Goal: Information Seeking & Learning: Learn about a topic

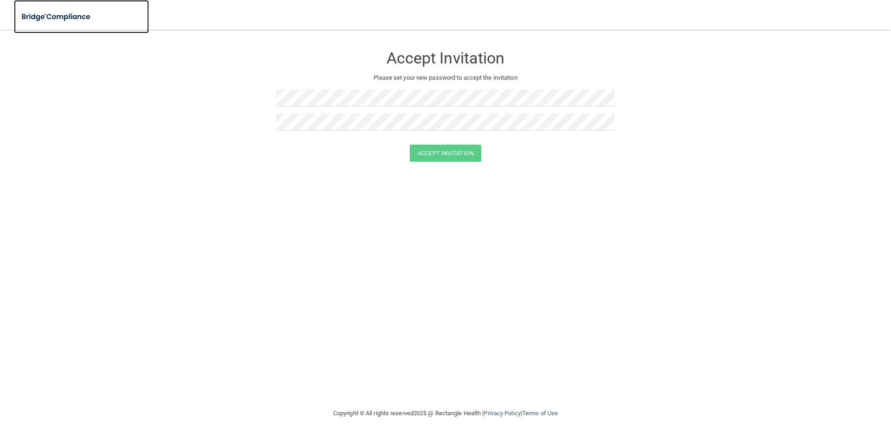
click at [48, 19] on img at bounding box center [56, 16] width 85 height 19
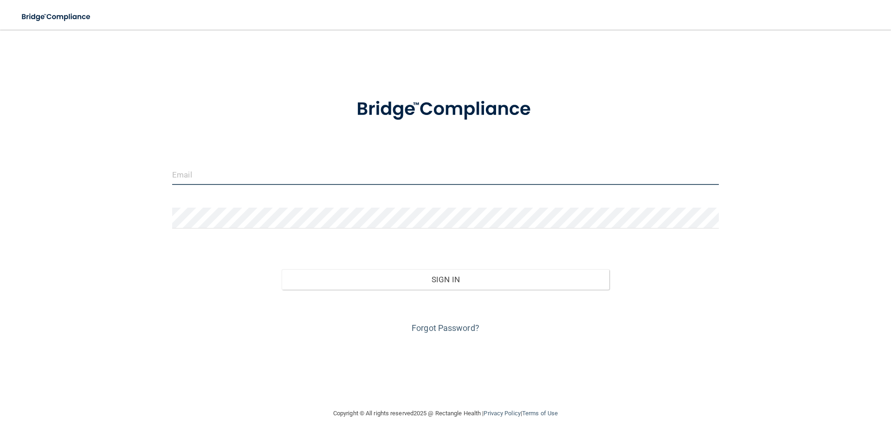
type input "[EMAIL_ADDRESS][DOMAIN_NAME]"
drag, startPoint x: 330, startPoint y: 180, endPoint x: 122, endPoint y: 190, distance: 208.5
click at [122, 190] on div "[EMAIL_ADDRESS][DOMAIN_NAME] Invalid email/password. You don't have permission …" at bounding box center [446, 219] width 854 height 360
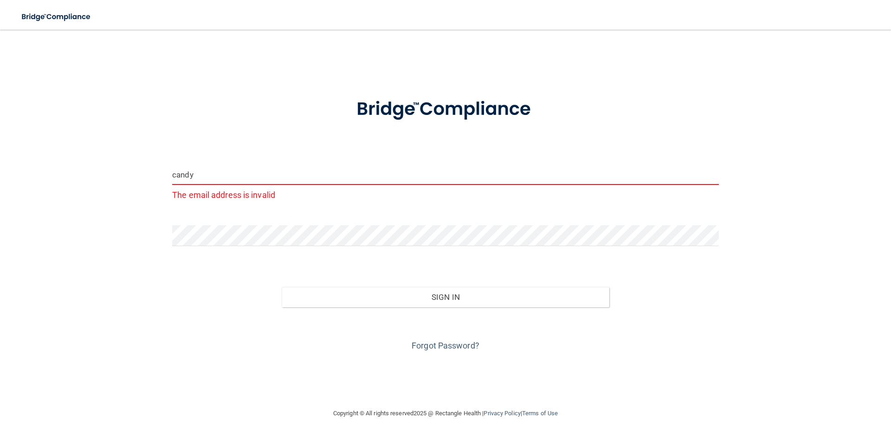
type input "[EMAIL_ADDRESS][DOMAIN_NAME]"
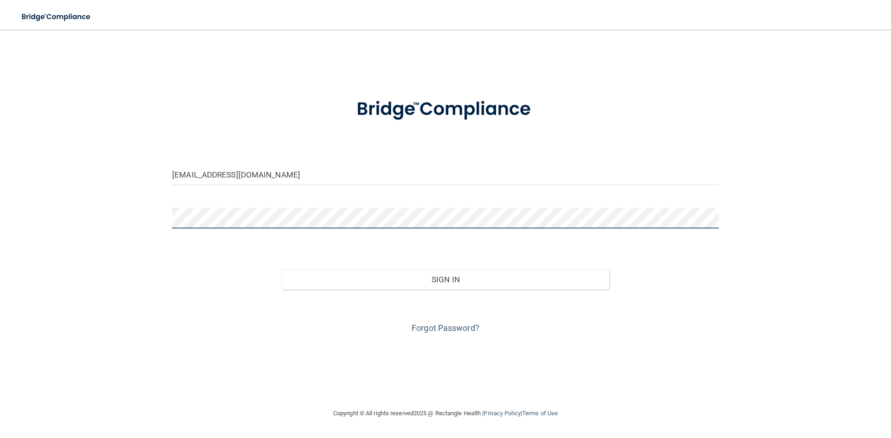
click at [0, 238] on main "[EMAIL_ADDRESS][DOMAIN_NAME] Invalid email/password. You don't have permission …" at bounding box center [445, 234] width 891 height 409
click at [79, 271] on div "[EMAIL_ADDRESS][DOMAIN_NAME] Invalid email/password. You don't have permission …" at bounding box center [446, 219] width 854 height 360
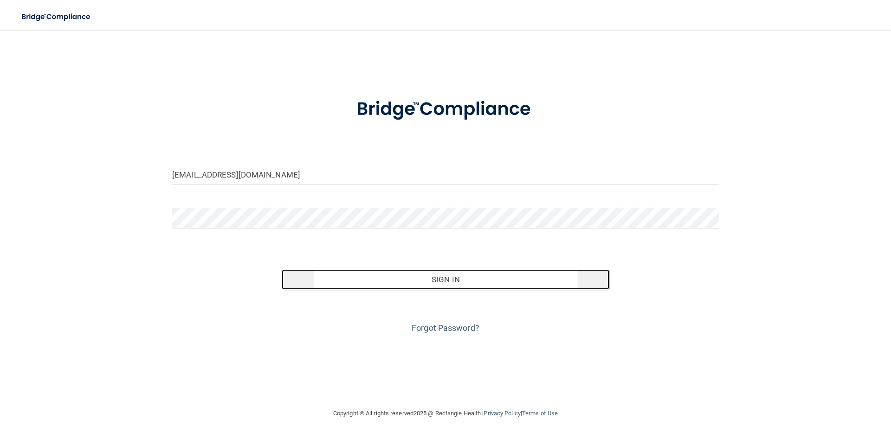
click at [414, 279] on button "Sign In" at bounding box center [446, 280] width 328 height 20
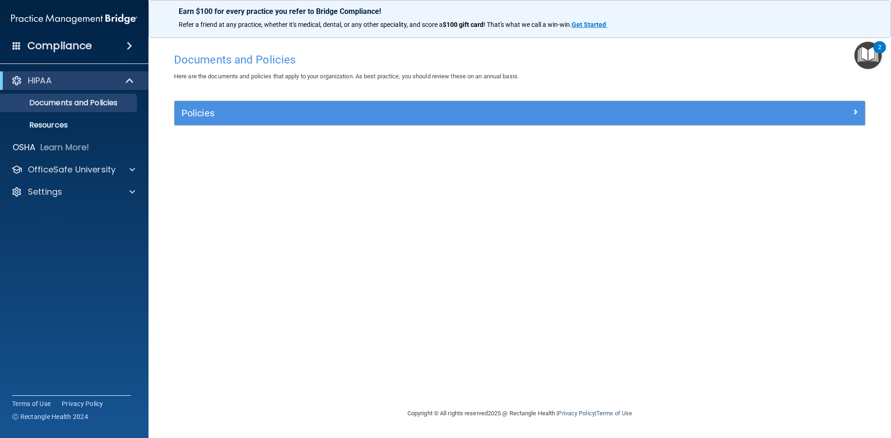
click at [53, 45] on h4 "Compliance" at bounding box center [59, 45] width 64 height 13
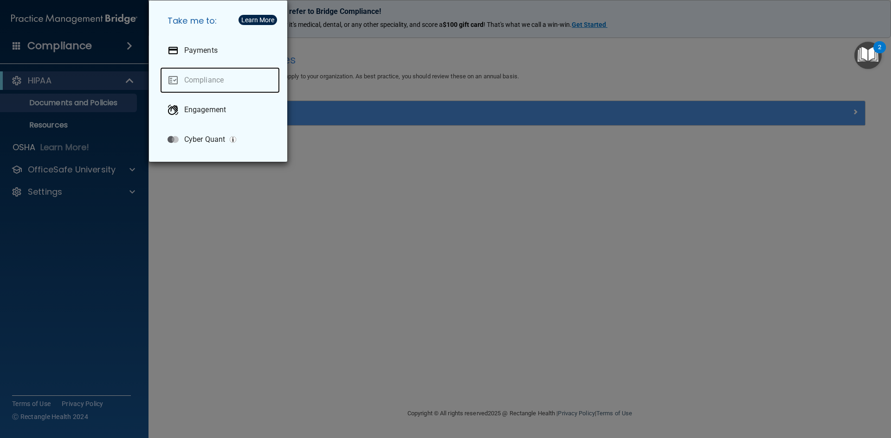
click at [216, 73] on link "Compliance" at bounding box center [220, 80] width 120 height 26
click at [66, 108] on div "Take me to: Payments Compliance Engagement Cyber Quant" at bounding box center [445, 219] width 891 height 438
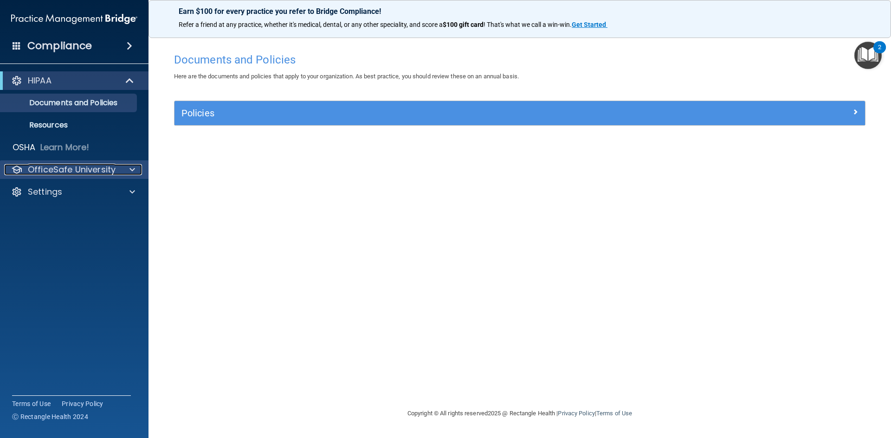
click at [125, 172] on div at bounding box center [130, 169] width 23 height 11
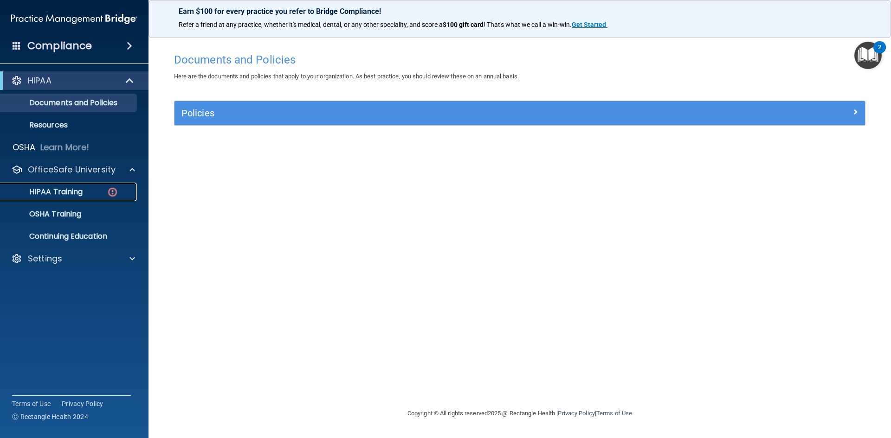
click at [74, 194] on p "HIPAA Training" at bounding box center [44, 191] width 77 height 9
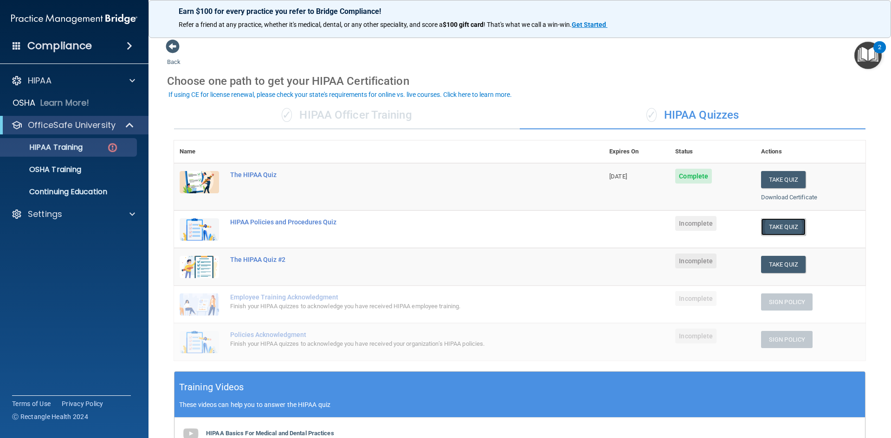
click at [784, 226] on button "Take Quiz" at bounding box center [783, 227] width 45 height 17
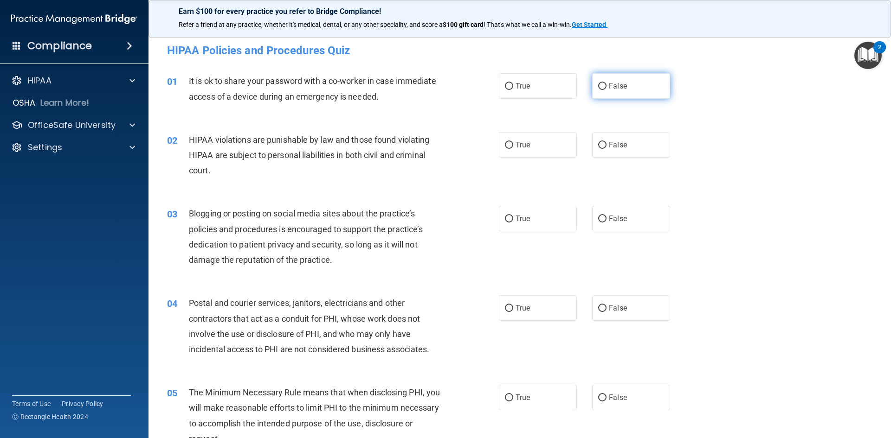
click at [598, 85] on input "False" at bounding box center [602, 86] width 8 height 7
radio input "true"
click at [508, 142] on input "True" at bounding box center [509, 145] width 8 height 7
radio input "true"
click at [598, 217] on input "False" at bounding box center [602, 219] width 8 height 7
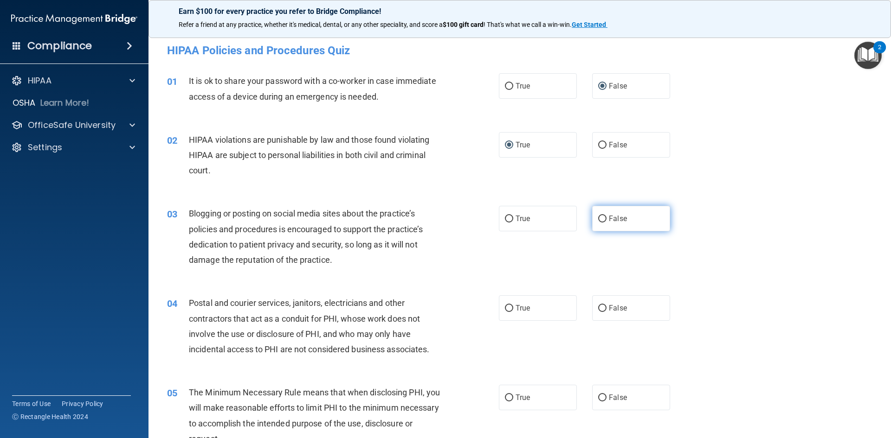
radio input "true"
click at [506, 310] on input "True" at bounding box center [509, 308] width 8 height 7
radio input "true"
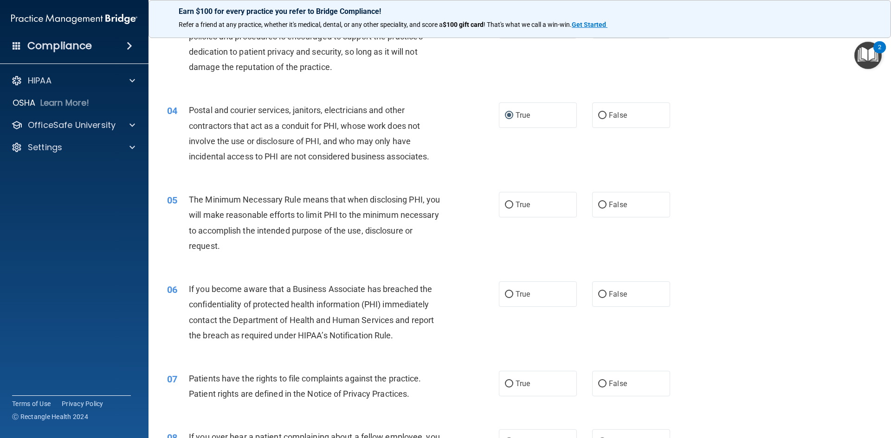
scroll to position [201, 0]
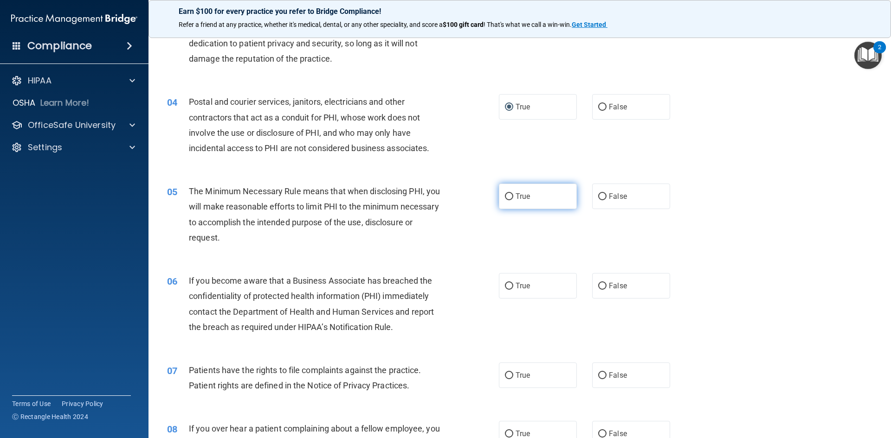
click at [505, 195] on input "True" at bounding box center [509, 196] width 8 height 7
radio input "true"
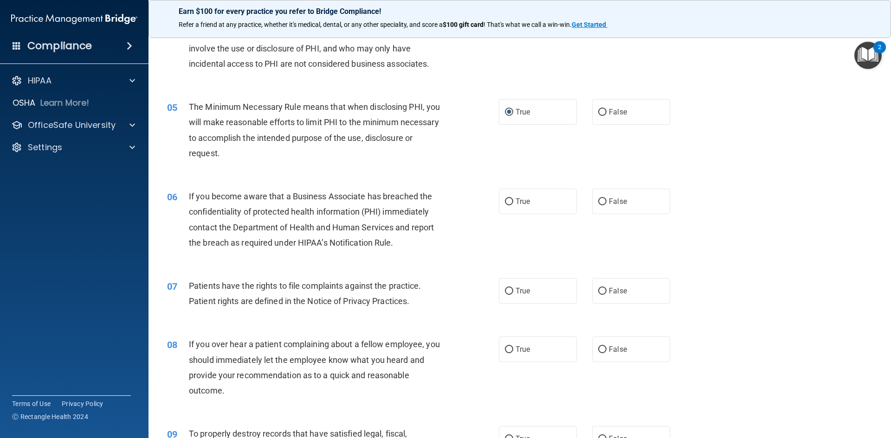
scroll to position [296, 0]
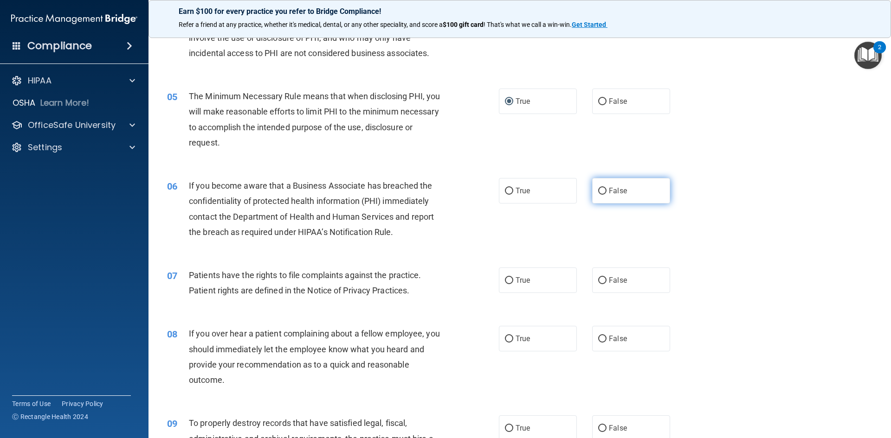
click at [598, 192] on input "False" at bounding box center [602, 191] width 8 height 7
radio input "true"
click at [501, 284] on label "True" at bounding box center [538, 281] width 78 height 26
click at [505, 284] on input "True" at bounding box center [509, 280] width 8 height 7
radio input "true"
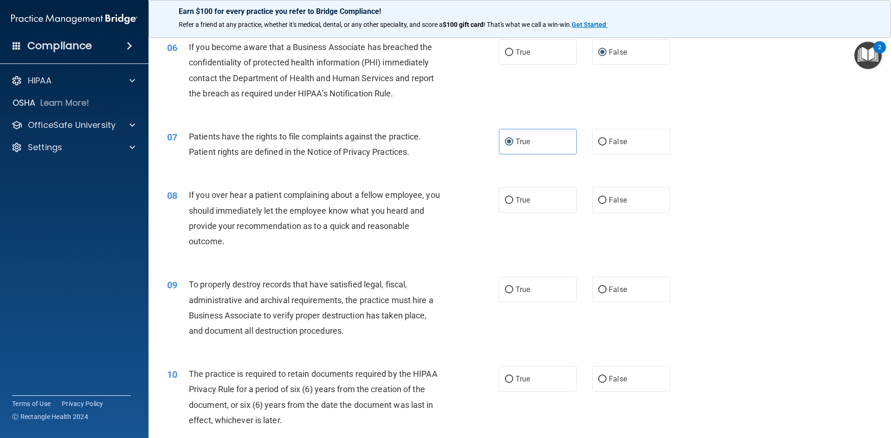
scroll to position [451, 0]
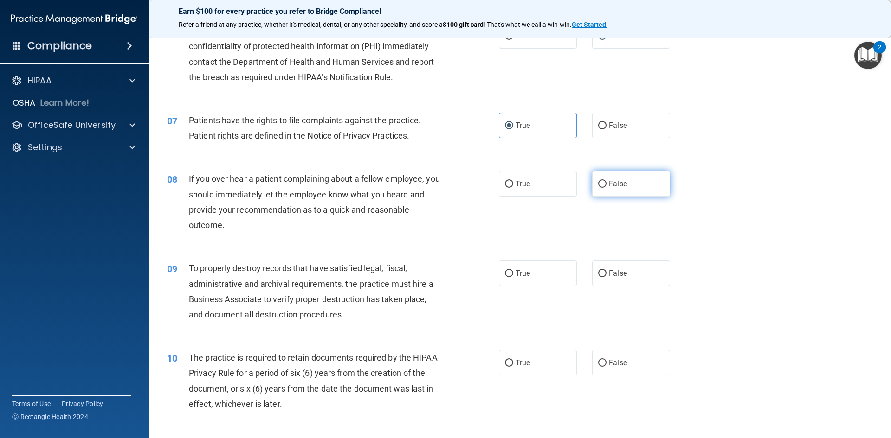
click at [598, 184] on input "False" at bounding box center [602, 184] width 8 height 7
radio input "true"
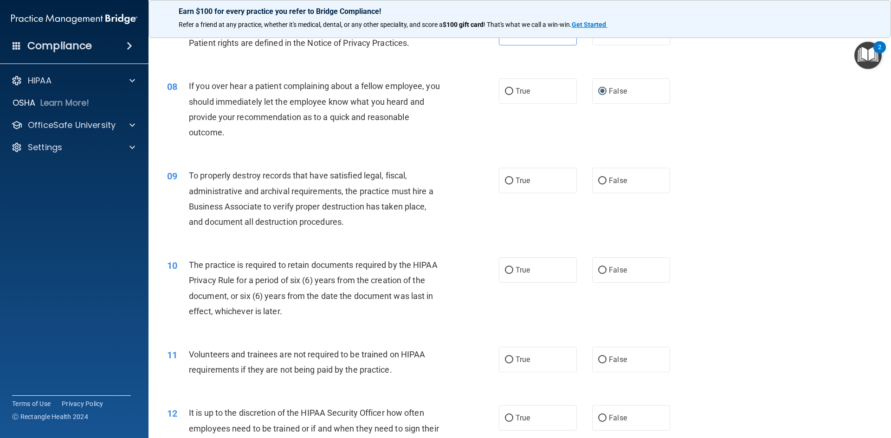
scroll to position [549, 0]
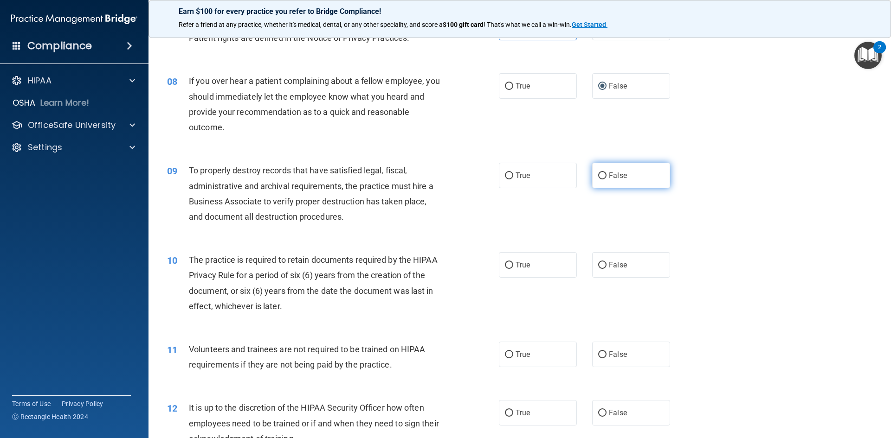
click at [599, 175] on input "False" at bounding box center [602, 176] width 8 height 7
radio input "true"
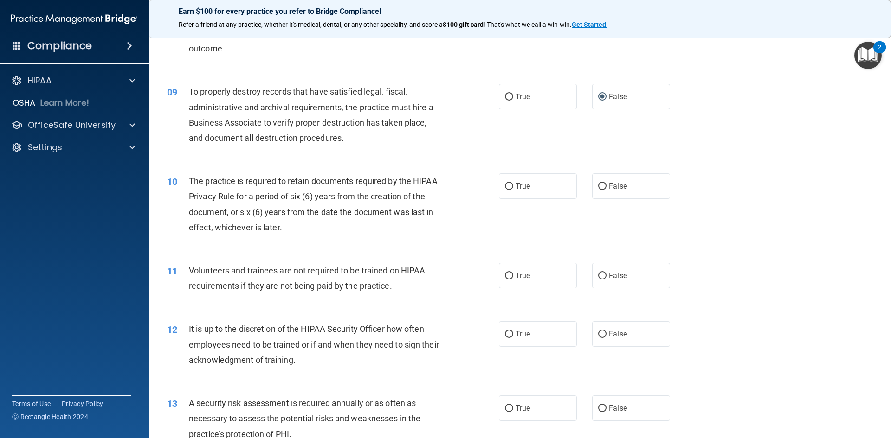
scroll to position [677, 0]
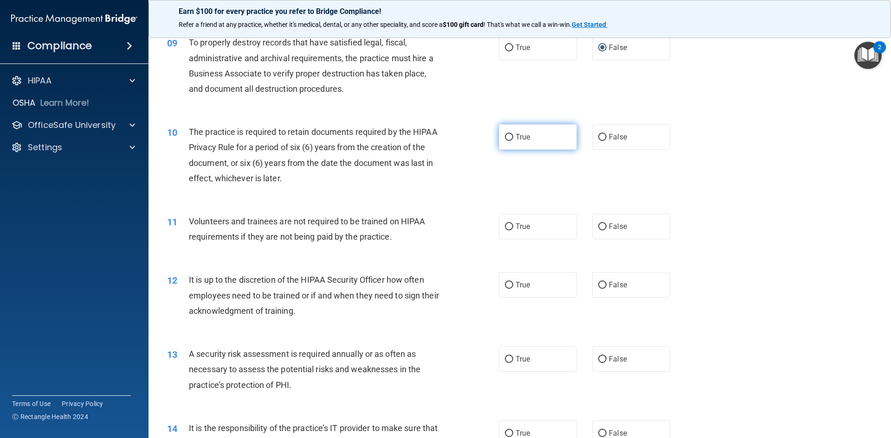
click at [506, 137] on input "True" at bounding box center [509, 137] width 8 height 7
radio input "true"
click at [599, 227] on input "False" at bounding box center [602, 227] width 8 height 7
radio input "true"
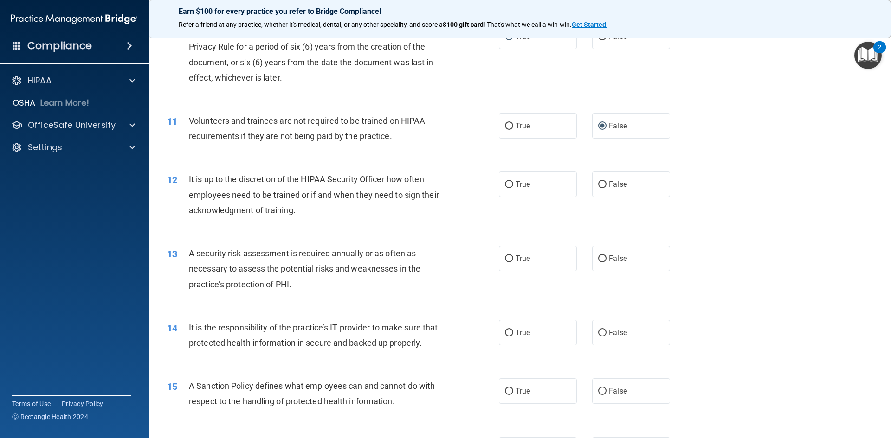
scroll to position [781, 0]
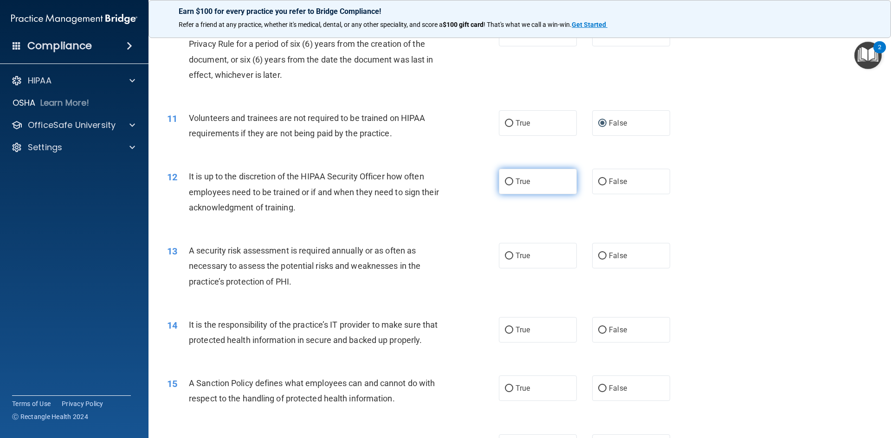
click at [505, 184] on input "True" at bounding box center [509, 182] width 8 height 7
radio input "true"
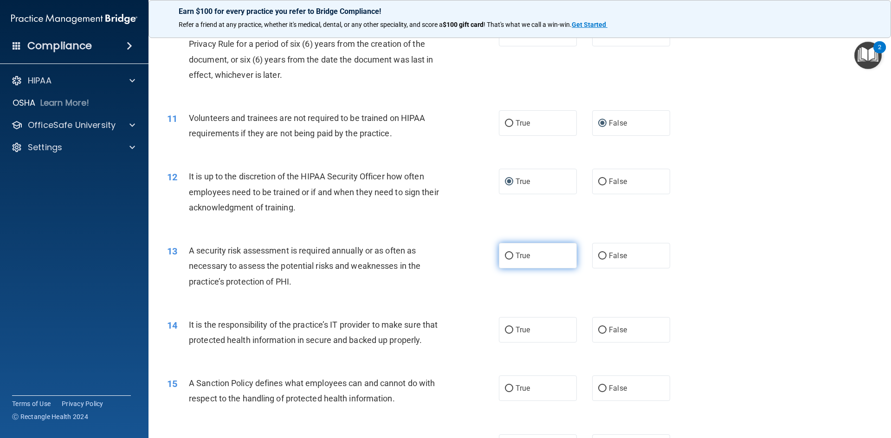
click at [508, 253] on input "True" at bounding box center [509, 256] width 8 height 7
radio input "true"
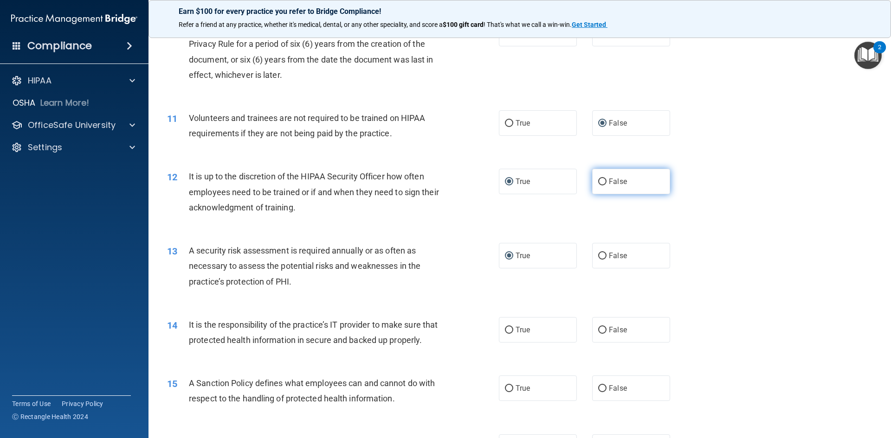
click at [598, 183] on input "False" at bounding box center [602, 182] width 8 height 7
radio input "true"
radio input "false"
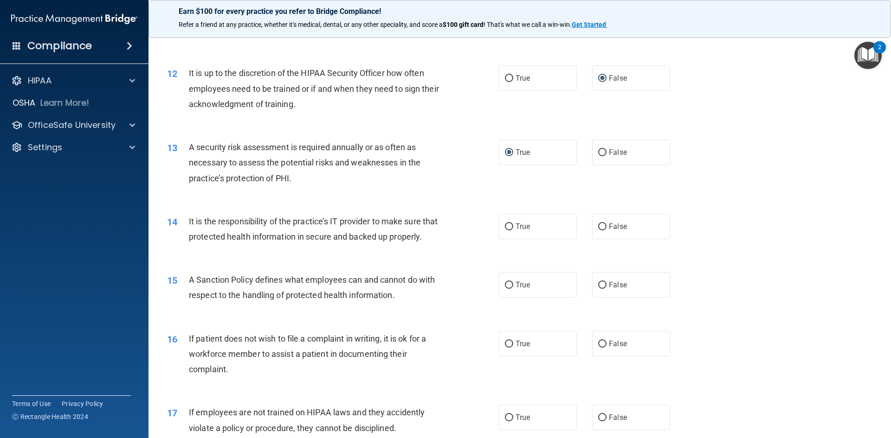
scroll to position [930, 0]
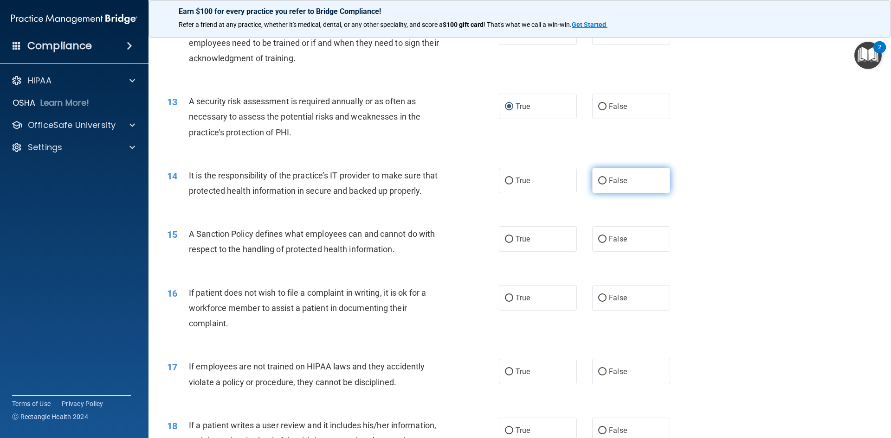
click at [600, 180] on input "False" at bounding box center [602, 181] width 8 height 7
radio input "true"
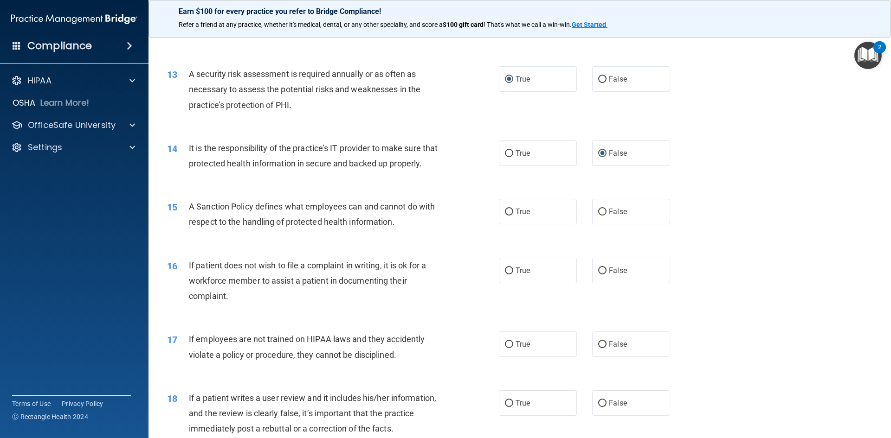
scroll to position [987, 0]
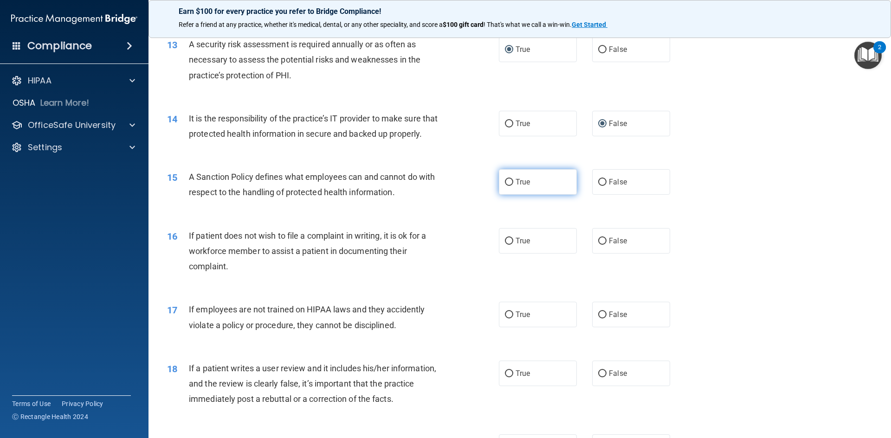
click at [507, 186] on input "True" at bounding box center [509, 182] width 8 height 7
radio input "true"
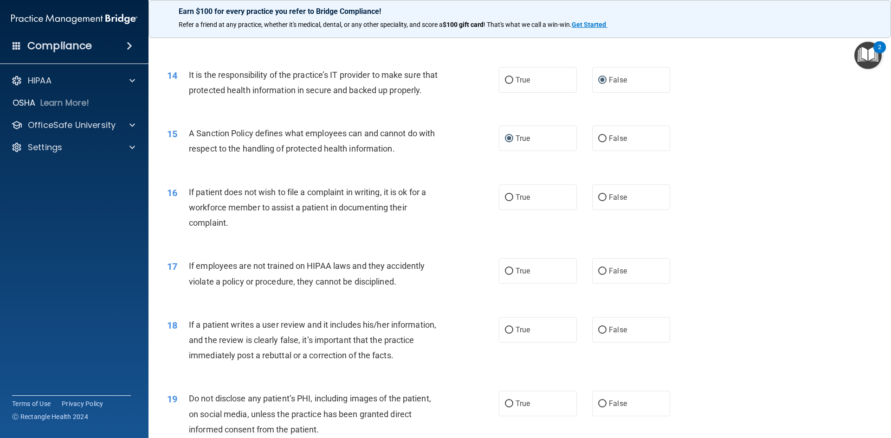
scroll to position [1058, 0]
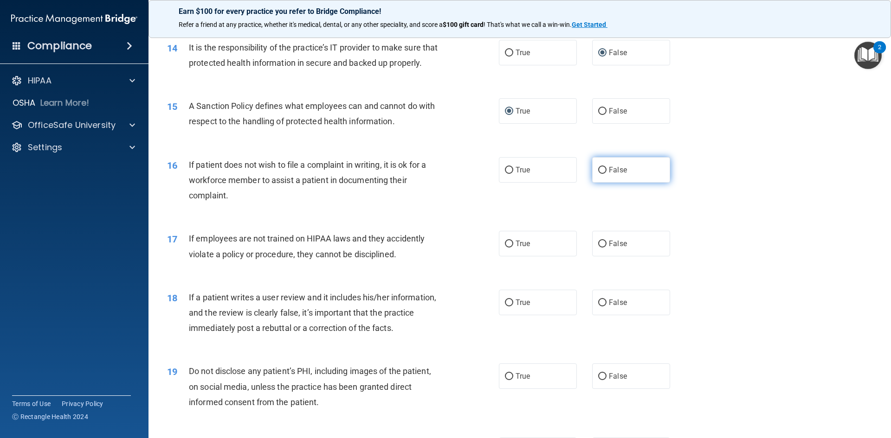
click at [599, 174] on input "False" at bounding box center [602, 170] width 8 height 7
radio input "true"
click at [601, 248] on input "False" at bounding box center [602, 244] width 8 height 7
radio input "true"
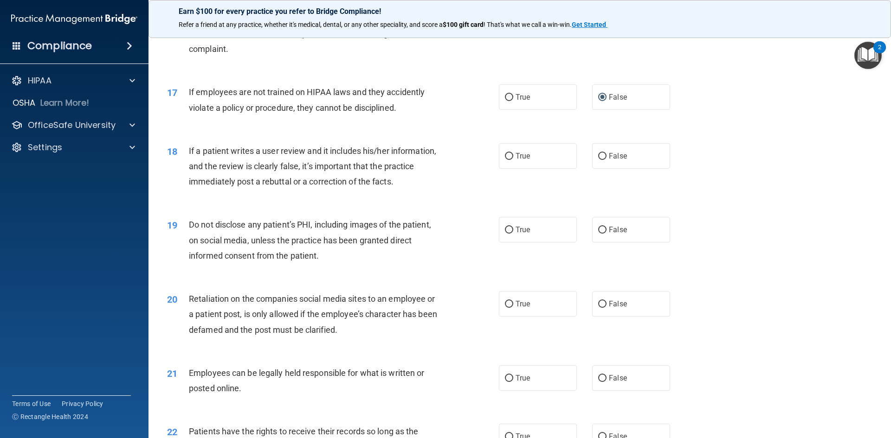
scroll to position [1213, 0]
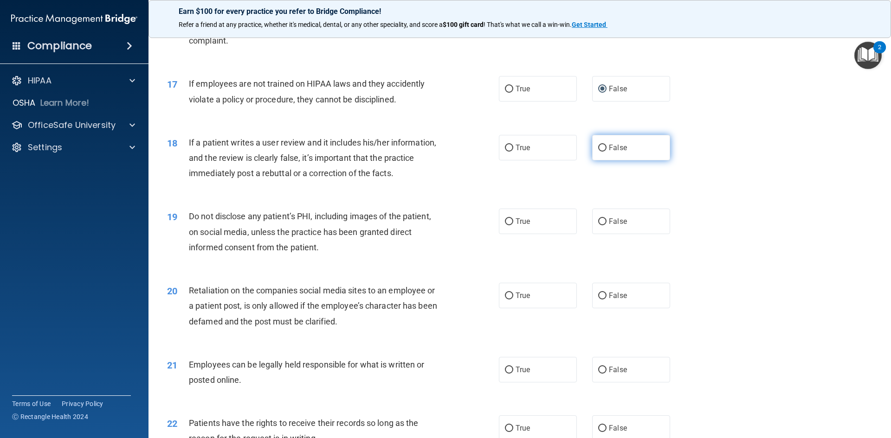
click at [598, 152] on input "False" at bounding box center [602, 148] width 8 height 7
radio input "true"
click at [505, 226] on input "True" at bounding box center [509, 222] width 8 height 7
radio input "true"
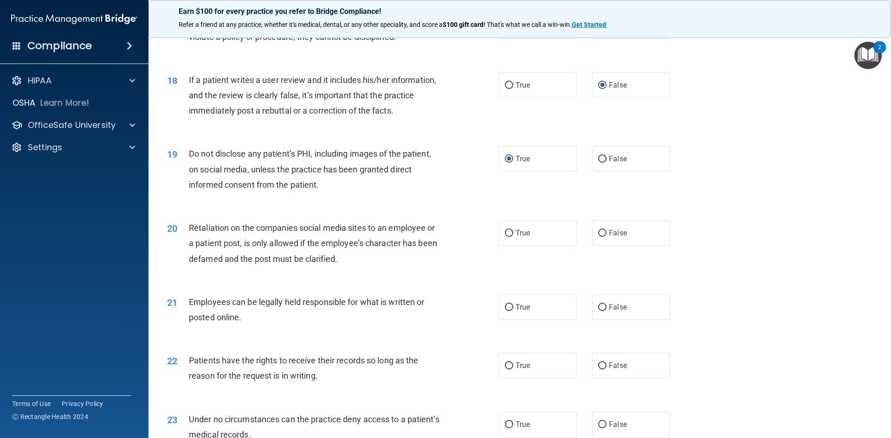
scroll to position [1295, 0]
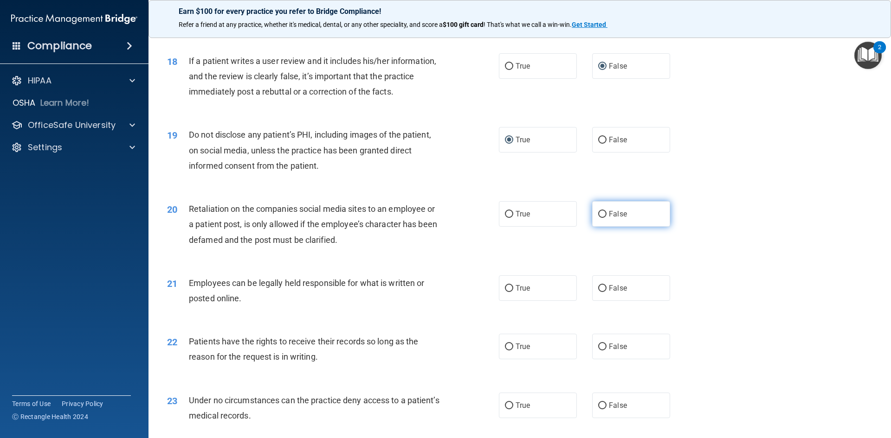
click at [598, 218] on input "False" at bounding box center [602, 214] width 8 height 7
radio input "true"
click at [507, 292] on input "True" at bounding box center [509, 288] width 8 height 7
radio input "true"
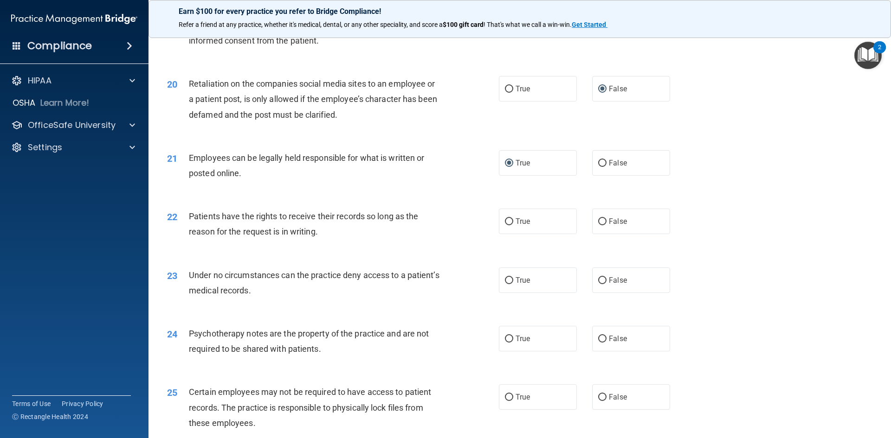
scroll to position [1431, 0]
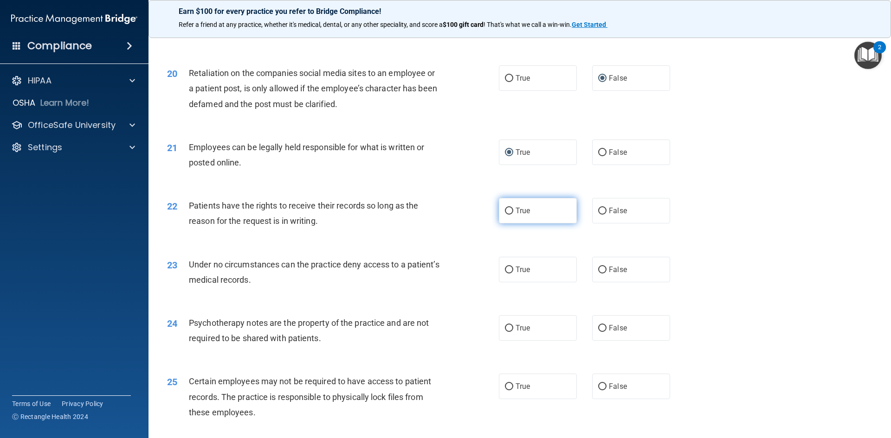
click at [505, 215] on input "True" at bounding box center [509, 211] width 8 height 7
radio input "true"
click at [598, 274] on input "False" at bounding box center [602, 270] width 8 height 7
radio input "true"
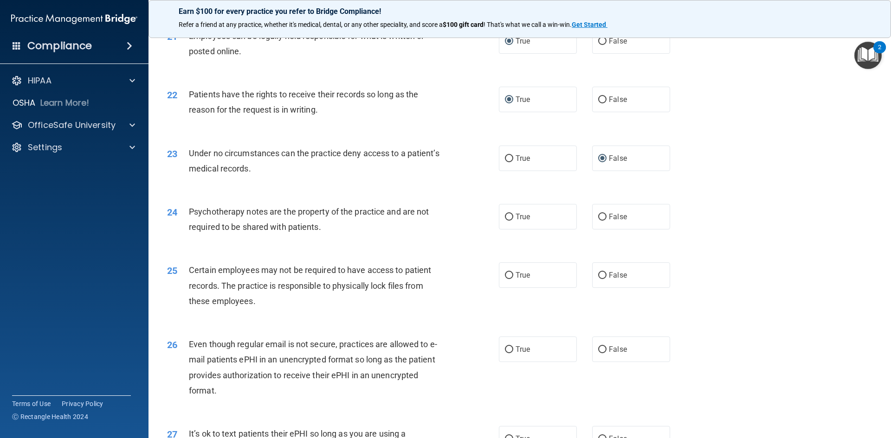
scroll to position [1594, 0]
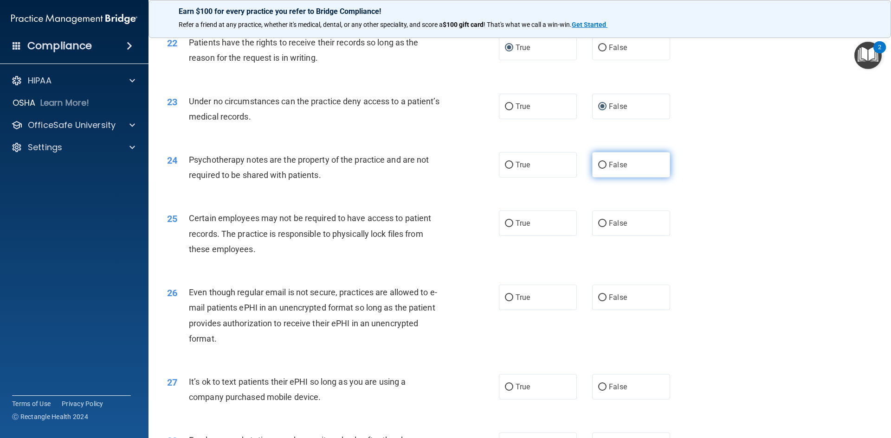
click at [598, 169] on input "False" at bounding box center [602, 165] width 8 height 7
radio input "true"
click at [505, 227] on input "True" at bounding box center [509, 223] width 8 height 7
radio input "true"
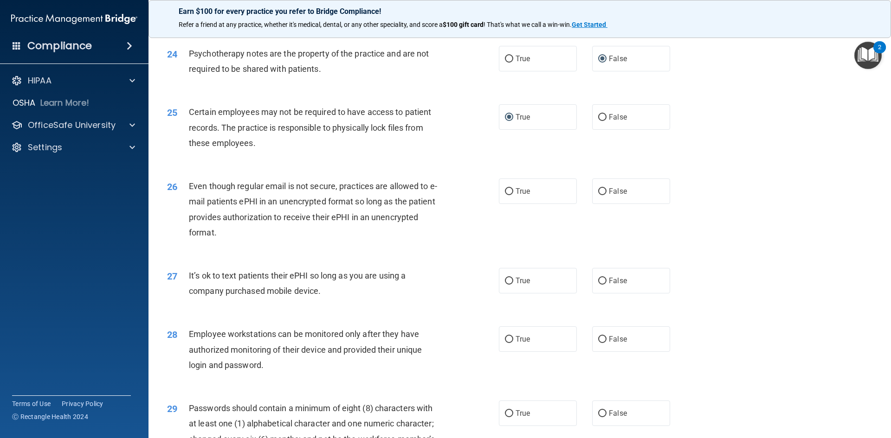
scroll to position [1752, 0]
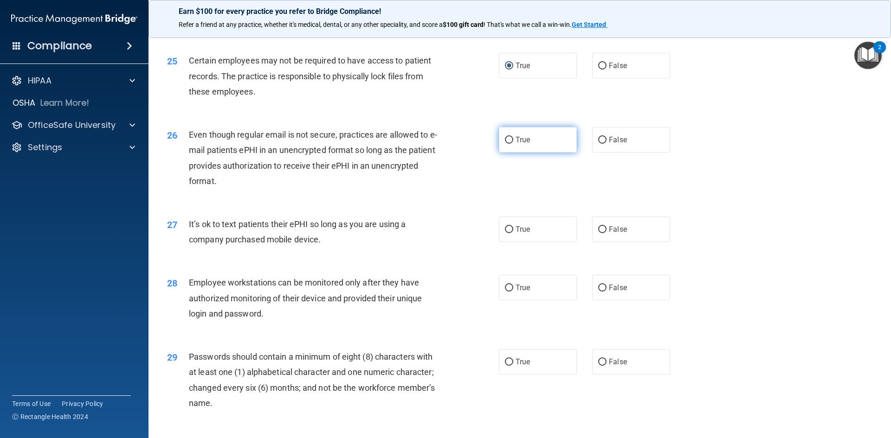
click at [505, 144] on input "True" at bounding box center [509, 140] width 8 height 7
radio input "true"
click at [600, 233] on input "False" at bounding box center [602, 229] width 8 height 7
radio input "true"
click at [599, 292] on input "False" at bounding box center [602, 288] width 8 height 7
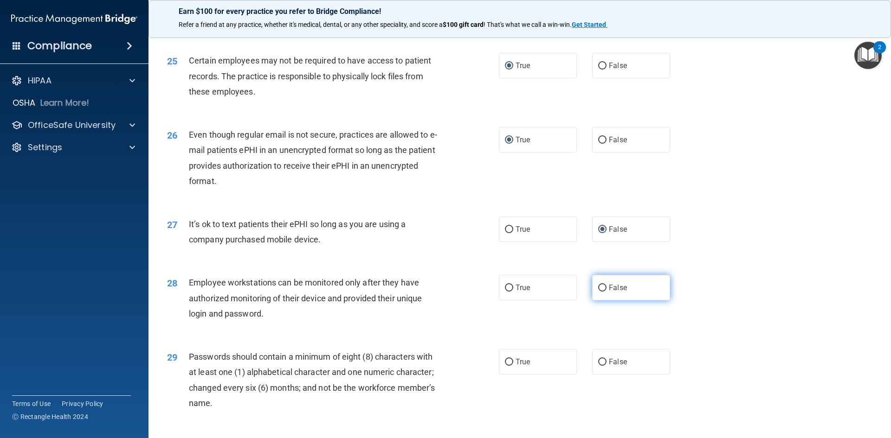
radio input "true"
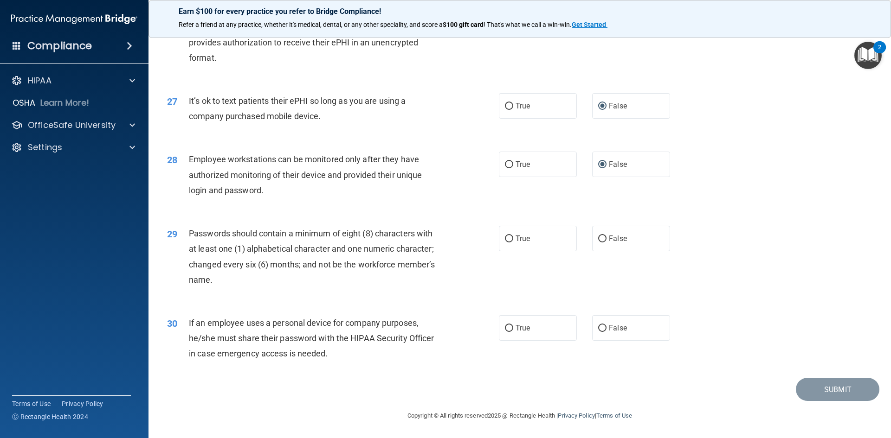
scroll to position [1891, 0]
click at [598, 238] on input "False" at bounding box center [602, 239] width 8 height 7
radio input "true"
click at [598, 326] on input "False" at bounding box center [602, 328] width 8 height 7
radio input "true"
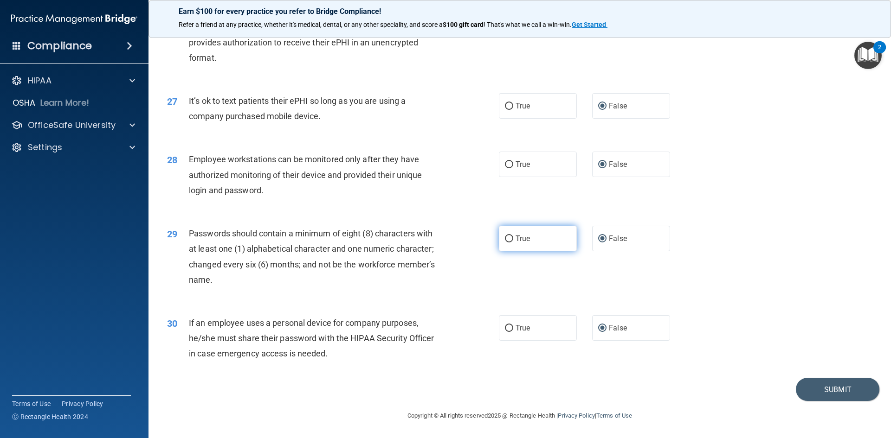
click at [505, 238] on input "True" at bounding box center [509, 239] width 8 height 7
radio input "true"
radio input "false"
click at [843, 395] on button "Submit" at bounding box center [838, 390] width 84 height 24
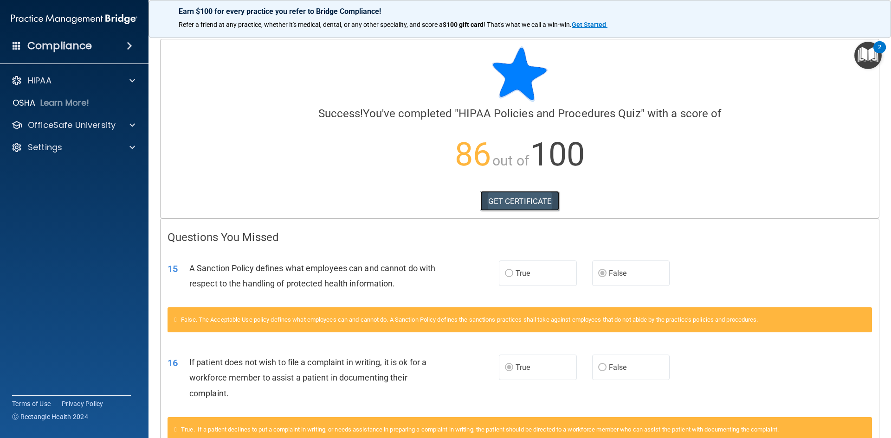
click at [521, 198] on link "GET CERTIFICATE" at bounding box center [519, 201] width 79 height 20
click at [51, 124] on p "OfficeSafe University" at bounding box center [72, 125] width 88 height 11
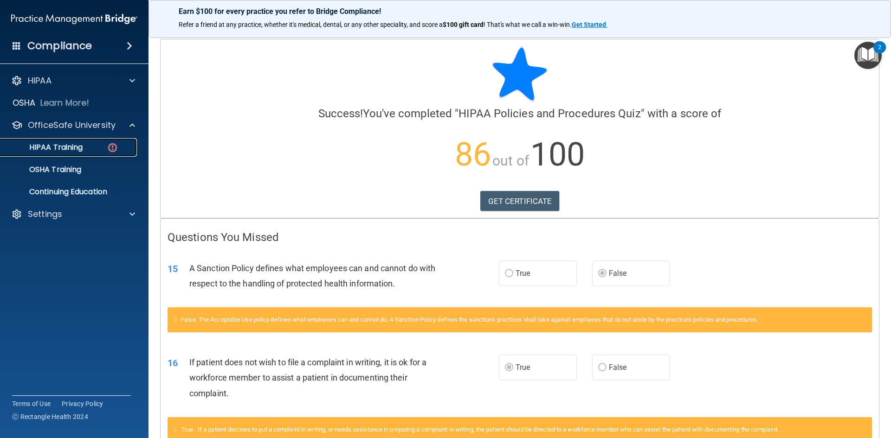
click at [55, 147] on p "HIPAA Training" at bounding box center [44, 147] width 77 height 9
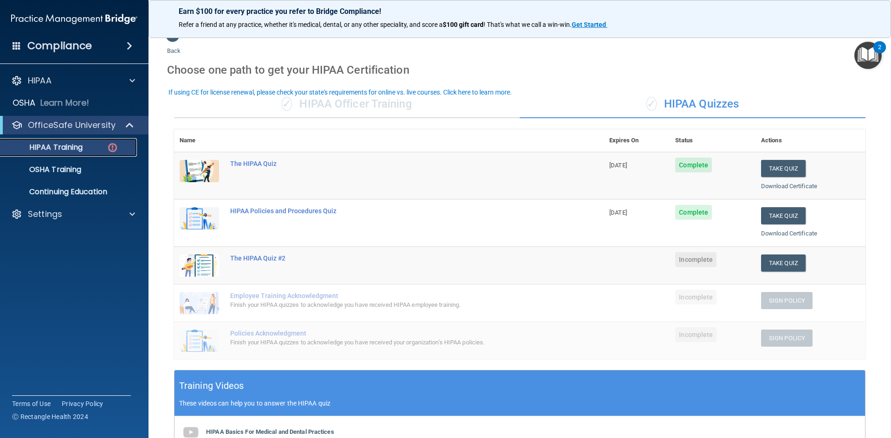
scroll to position [2, 0]
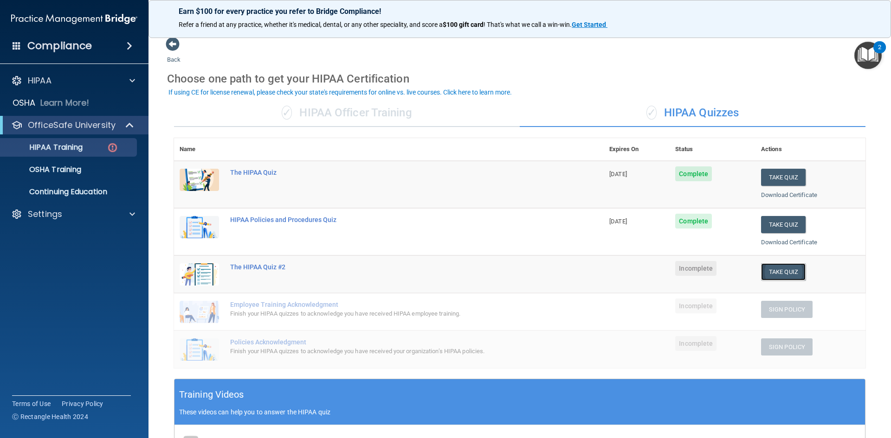
click at [769, 271] on button "Take Quiz" at bounding box center [783, 272] width 45 height 17
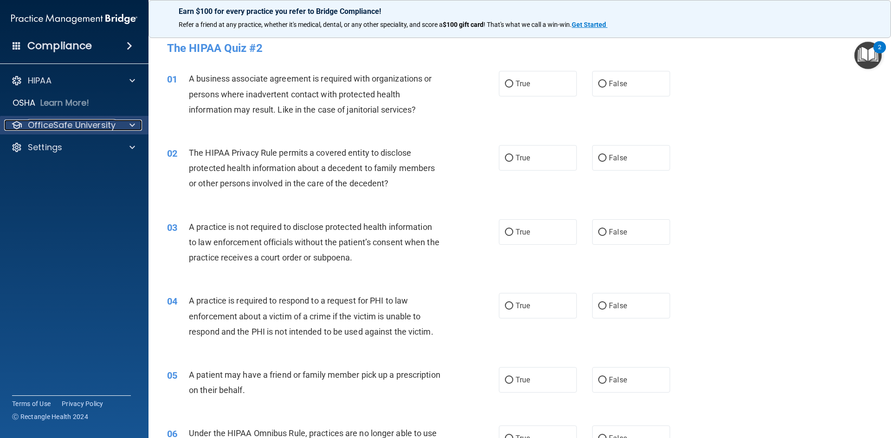
click at [123, 128] on div at bounding box center [130, 125] width 23 height 11
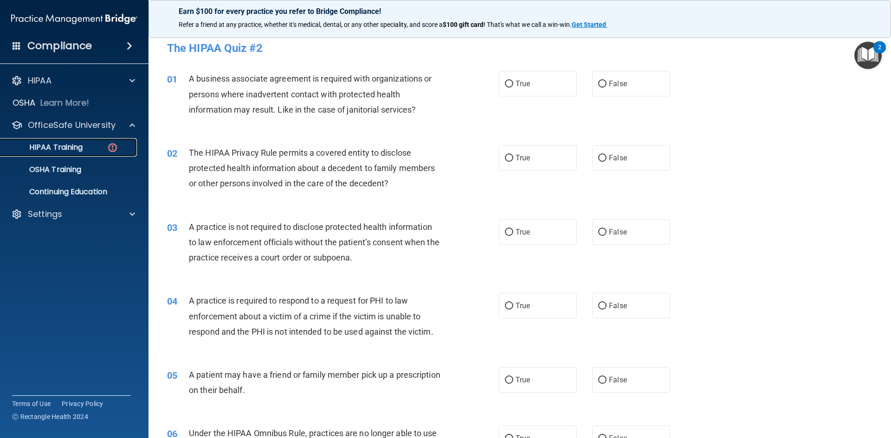
click at [65, 148] on p "HIPAA Training" at bounding box center [44, 147] width 77 height 9
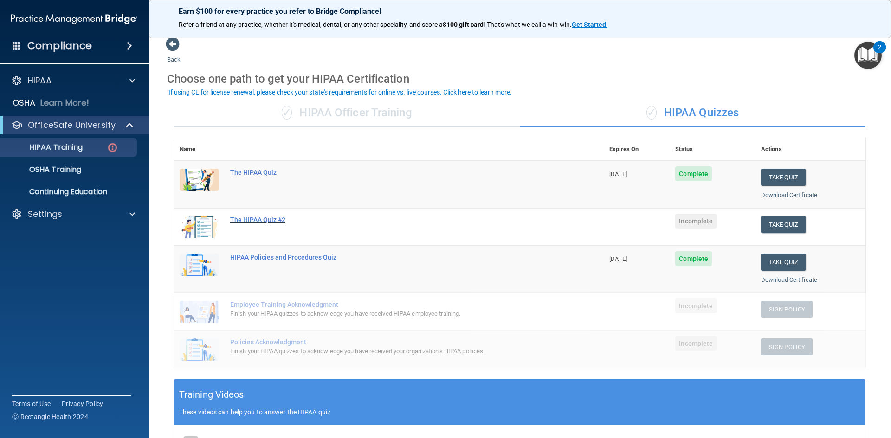
click at [251, 221] on div "The HIPAA Quiz #2" at bounding box center [393, 219] width 327 height 7
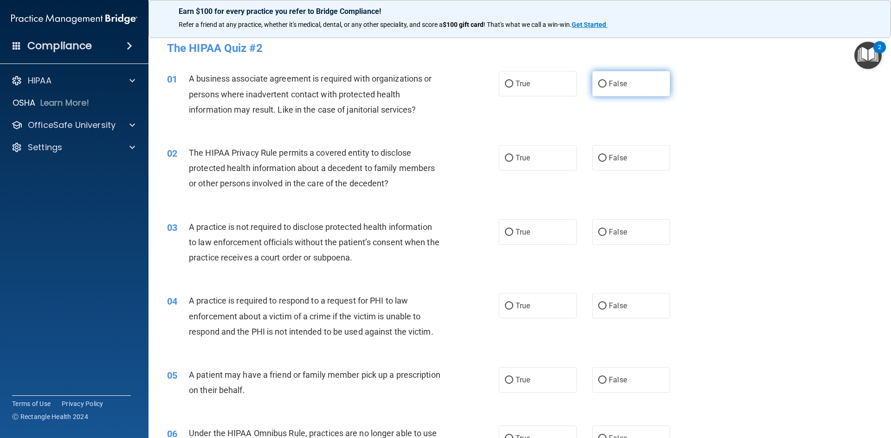
click at [601, 85] on input "False" at bounding box center [602, 84] width 8 height 7
radio input "true"
click at [599, 155] on input "False" at bounding box center [602, 158] width 8 height 7
radio input "true"
click at [601, 232] on input "False" at bounding box center [602, 232] width 8 height 7
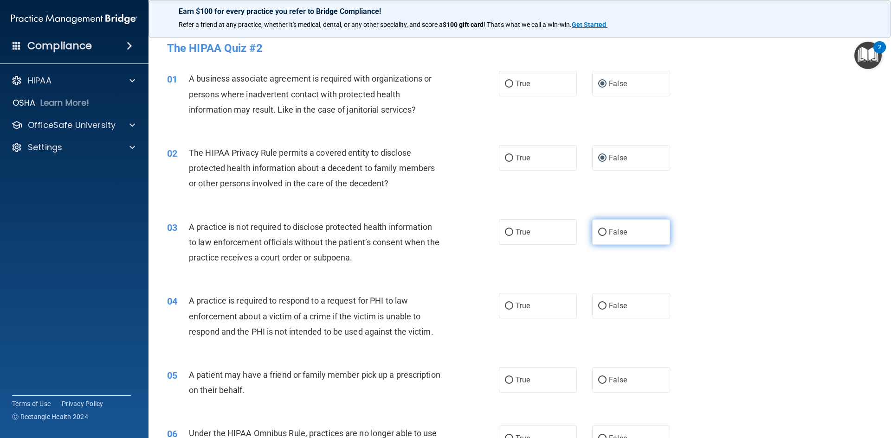
radio input "true"
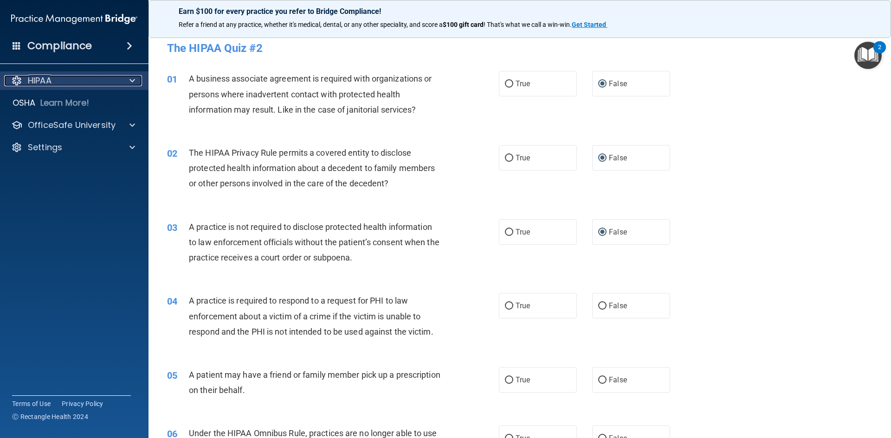
click at [130, 80] on span at bounding box center [132, 80] width 6 height 11
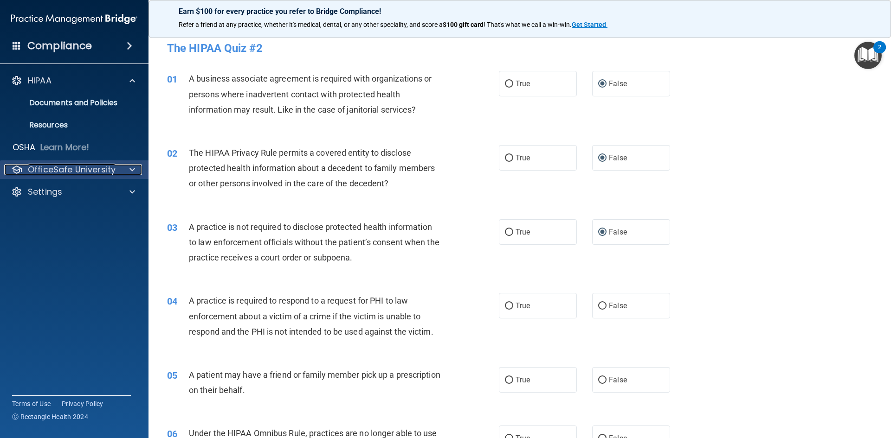
click at [130, 170] on span at bounding box center [132, 169] width 6 height 11
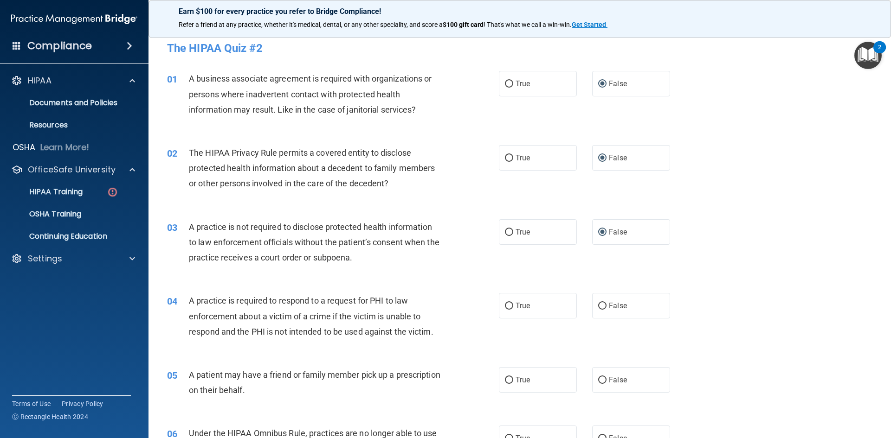
click at [786, 278] on div "03 A practice is not required to disclose protected health information to law e…" at bounding box center [519, 245] width 719 height 74
click at [505, 305] on input "True" at bounding box center [509, 306] width 8 height 7
radio input "true"
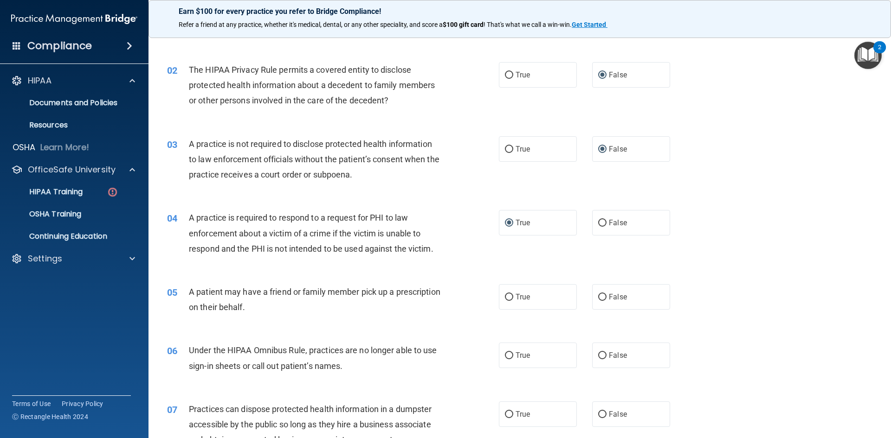
scroll to position [88, 0]
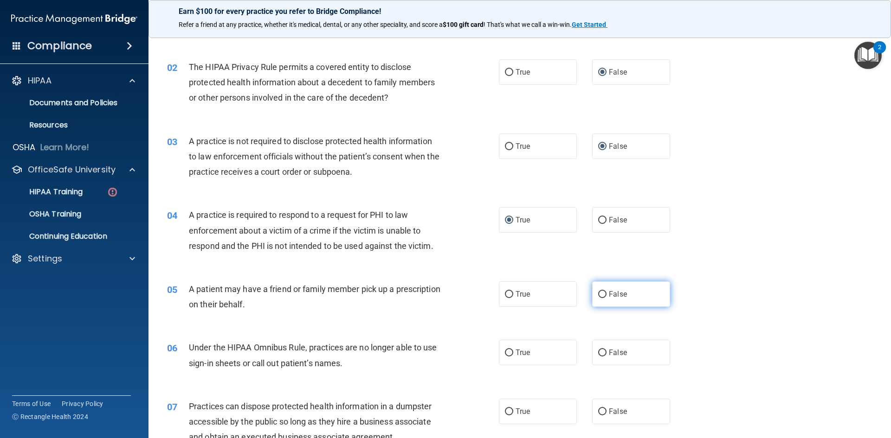
click at [598, 292] on input "False" at bounding box center [602, 294] width 8 height 7
radio input "true"
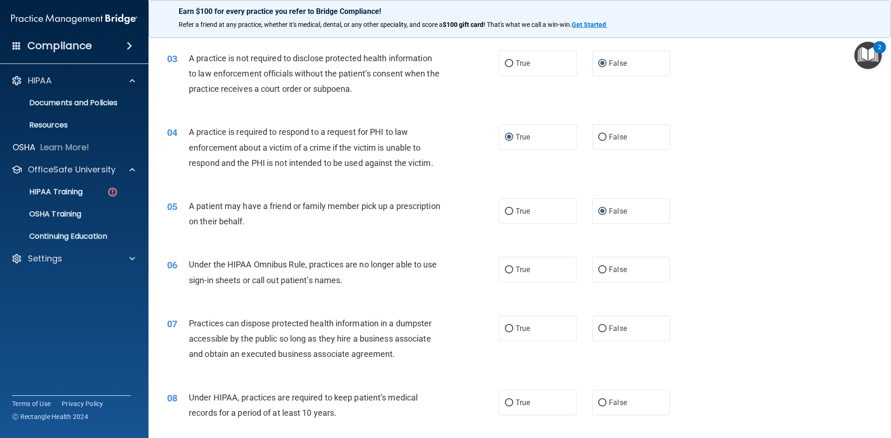
scroll to position [191, 0]
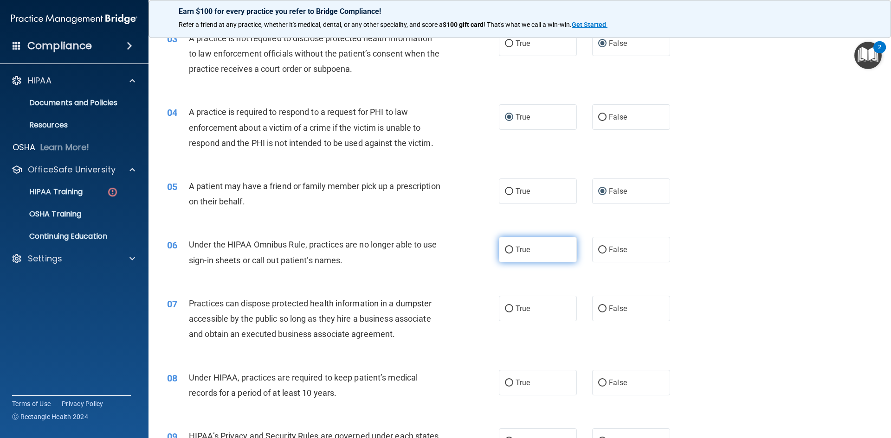
click at [501, 254] on label "True" at bounding box center [538, 250] width 78 height 26
click at [505, 254] on input "True" at bounding box center [509, 250] width 8 height 7
radio input "true"
click at [599, 306] on input "False" at bounding box center [602, 309] width 8 height 7
radio input "true"
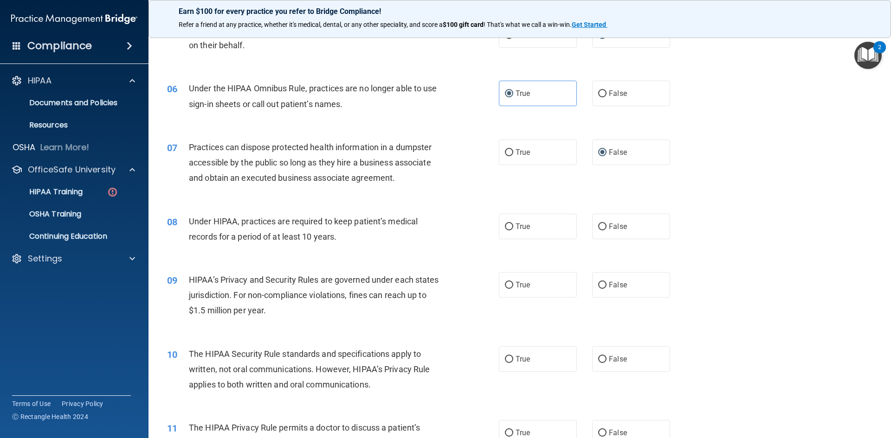
scroll to position [378, 0]
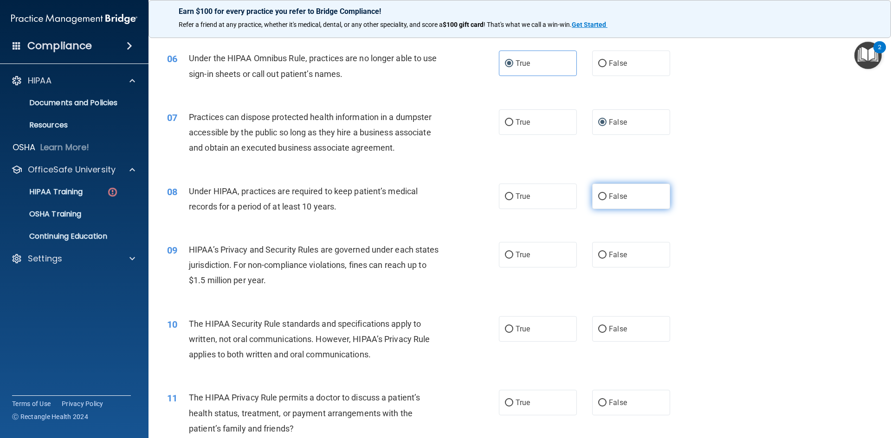
click at [599, 199] on input "False" at bounding box center [602, 196] width 8 height 7
radio input "true"
click at [506, 253] on input "True" at bounding box center [509, 255] width 8 height 7
radio input "true"
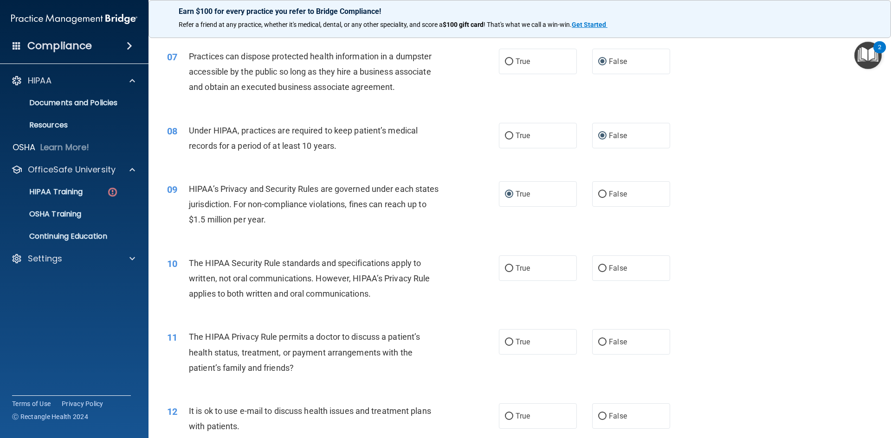
scroll to position [443, 0]
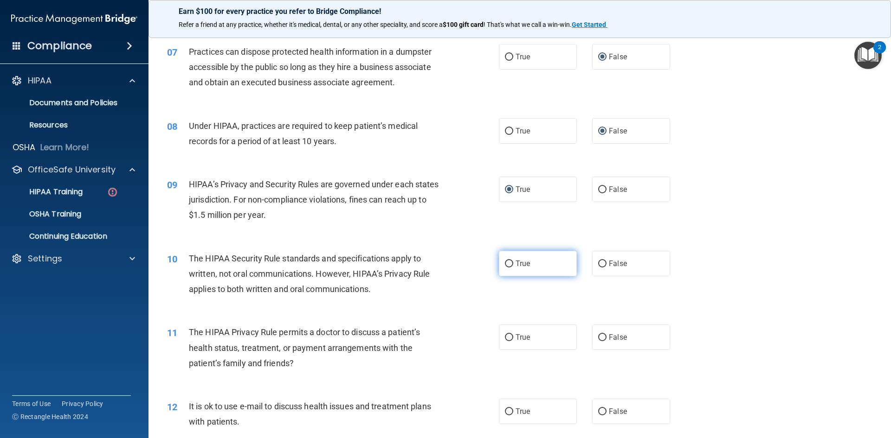
click at [506, 262] on input "True" at bounding box center [509, 264] width 8 height 7
radio input "true"
click at [599, 337] on input "False" at bounding box center [602, 338] width 8 height 7
radio input "true"
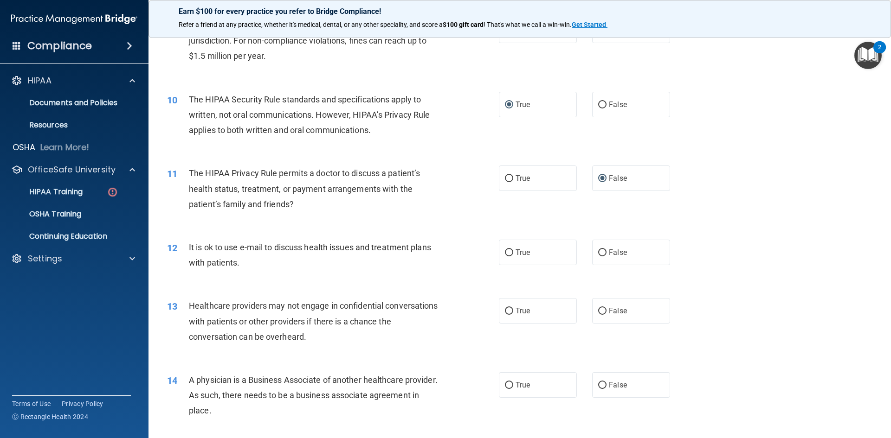
scroll to position [605, 0]
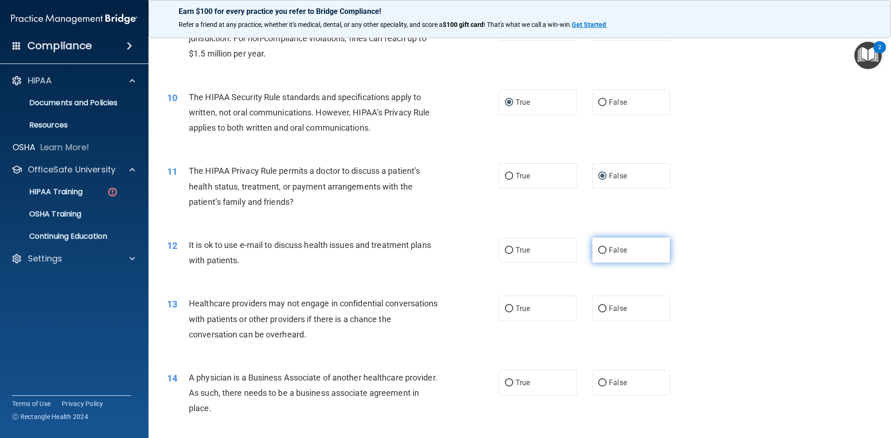
click at [600, 249] on input "False" at bounding box center [602, 250] width 8 height 7
radio input "true"
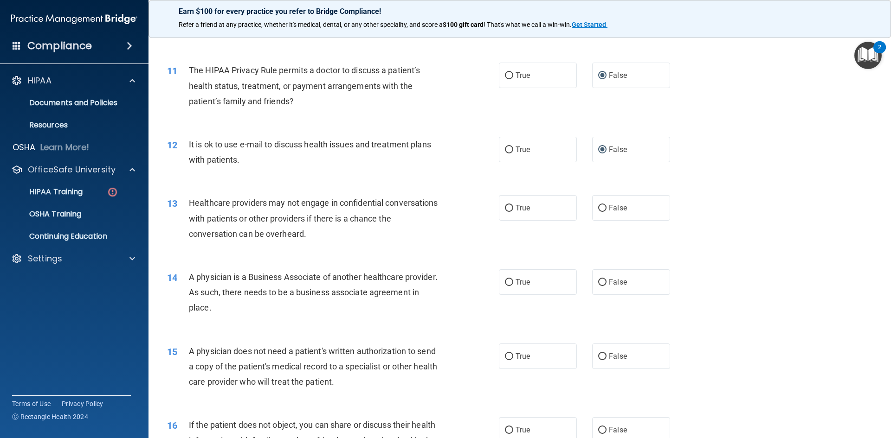
scroll to position [746, 0]
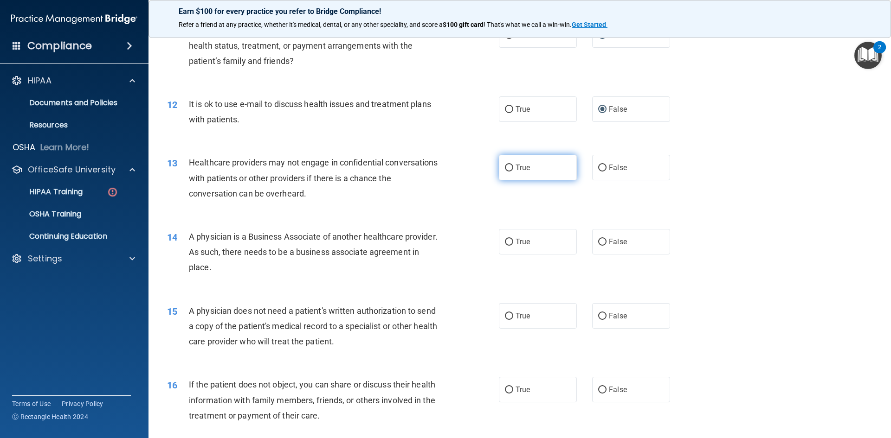
click at [506, 169] on input "True" at bounding box center [509, 168] width 8 height 7
radio input "true"
click at [505, 242] on input "True" at bounding box center [509, 242] width 8 height 7
radio input "true"
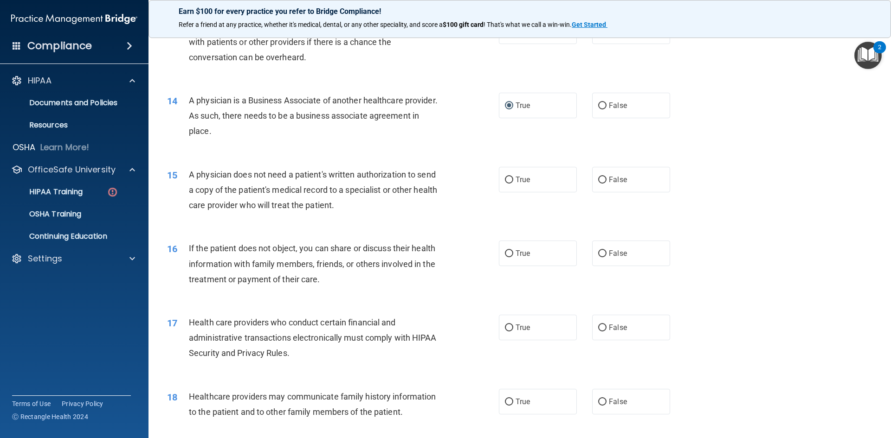
scroll to position [892, 0]
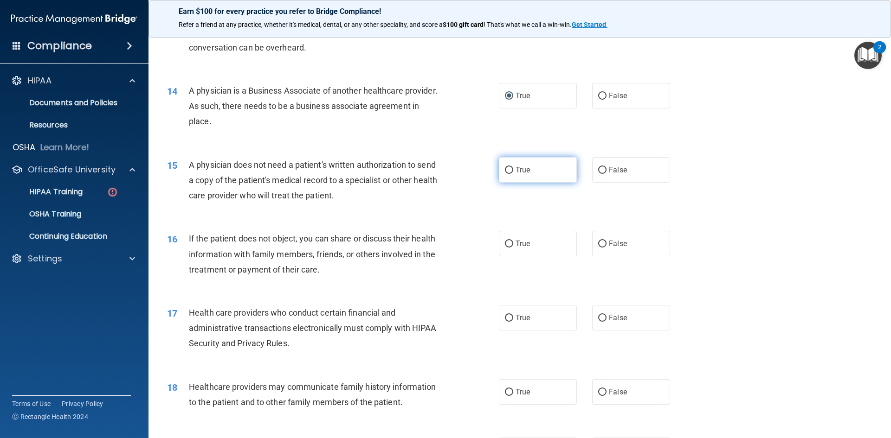
click at [506, 173] on input "True" at bounding box center [509, 170] width 8 height 7
radio input "true"
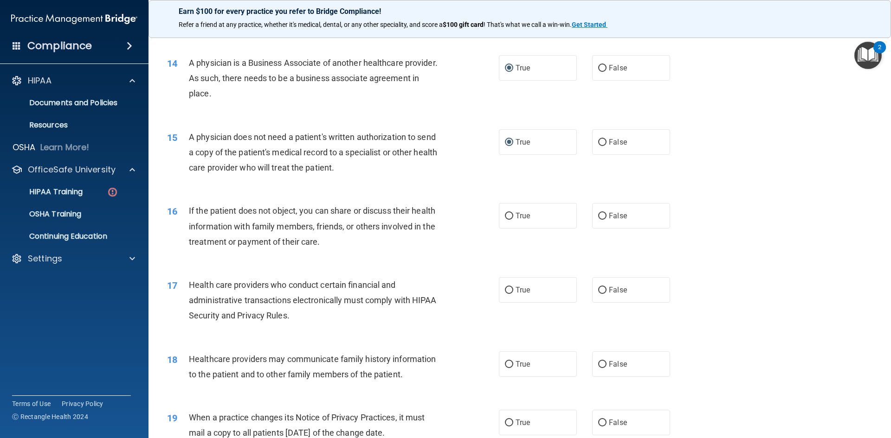
scroll to position [922, 0]
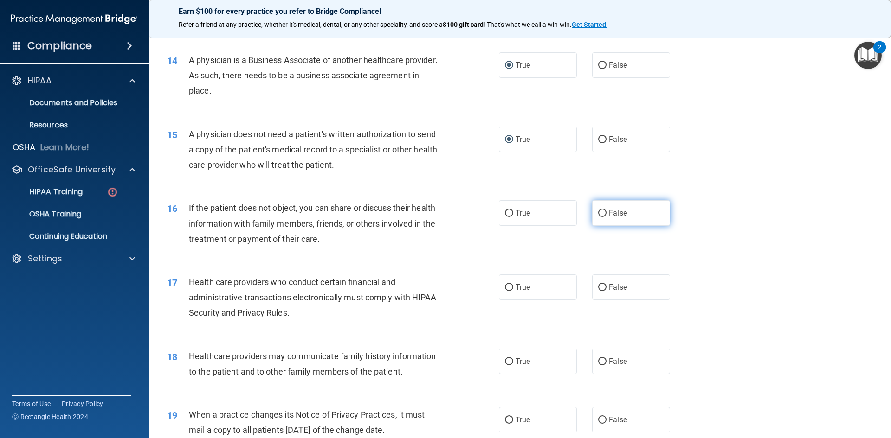
click at [600, 212] on input "False" at bounding box center [602, 213] width 8 height 7
radio input "true"
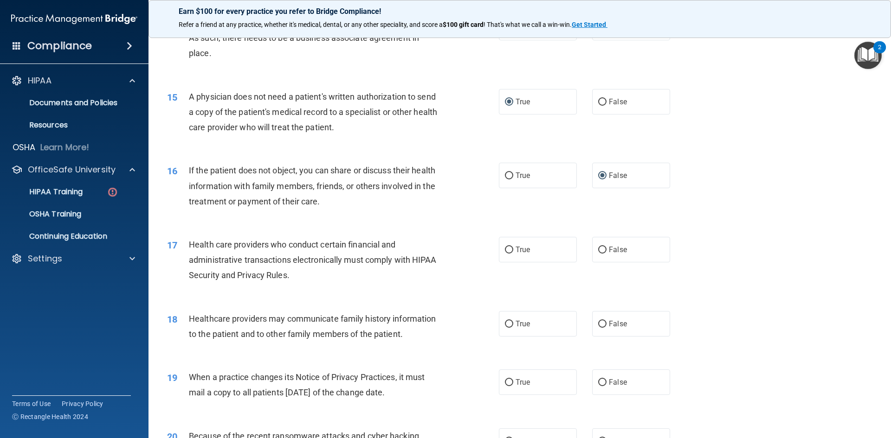
scroll to position [983, 0]
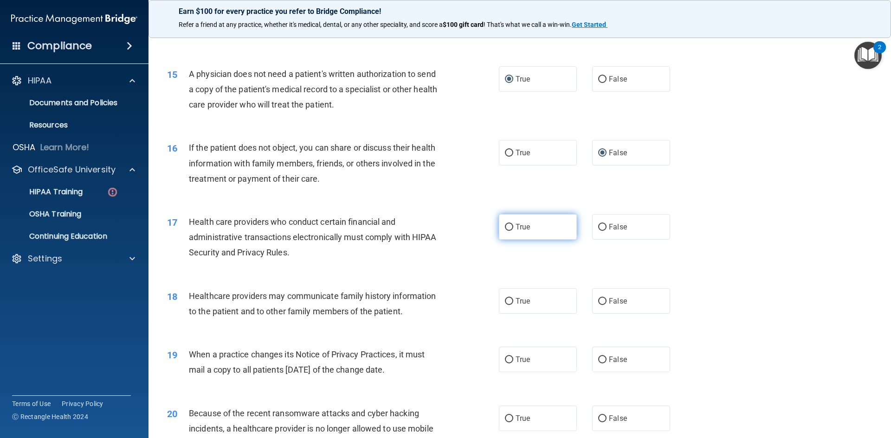
click at [506, 229] on input "True" at bounding box center [509, 227] width 8 height 7
radio input "true"
click at [598, 303] on input "False" at bounding box center [602, 301] width 8 height 7
radio input "true"
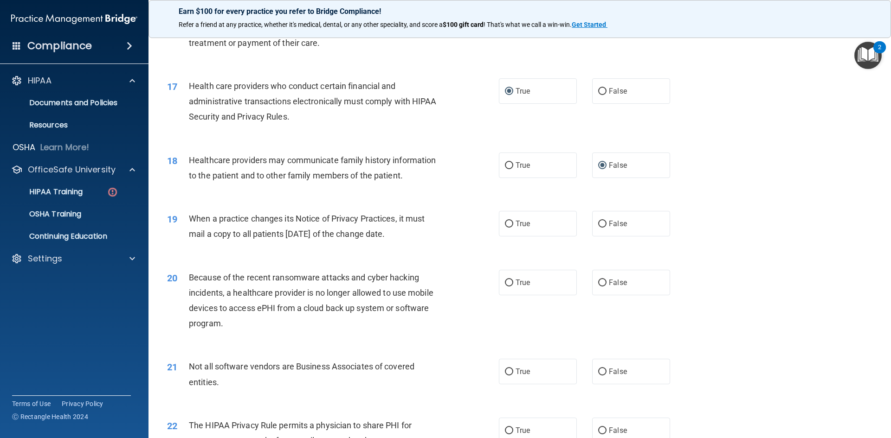
scroll to position [1124, 0]
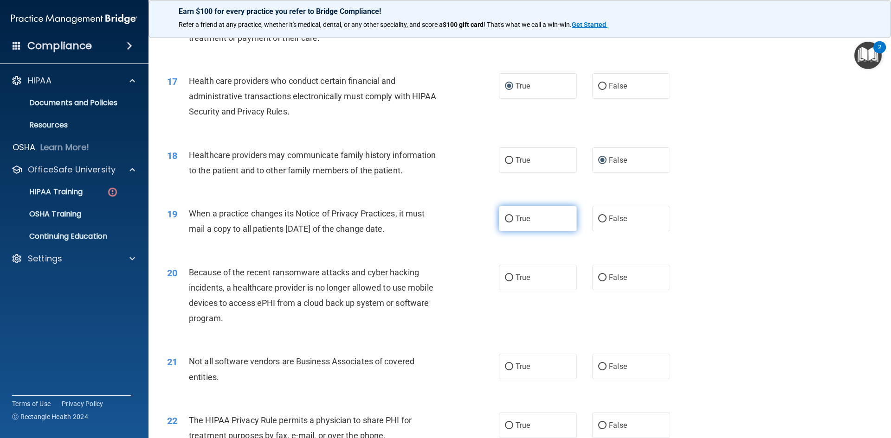
click at [505, 218] on input "True" at bounding box center [509, 219] width 8 height 7
radio input "true"
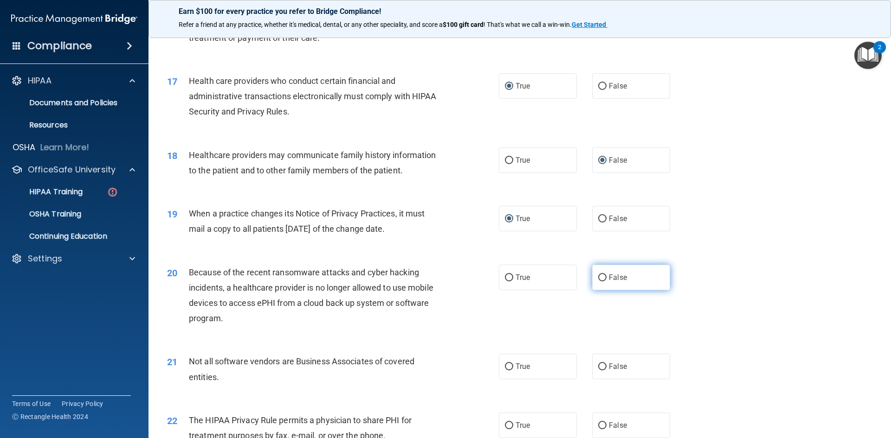
click at [598, 276] on input "False" at bounding box center [602, 278] width 8 height 7
radio input "true"
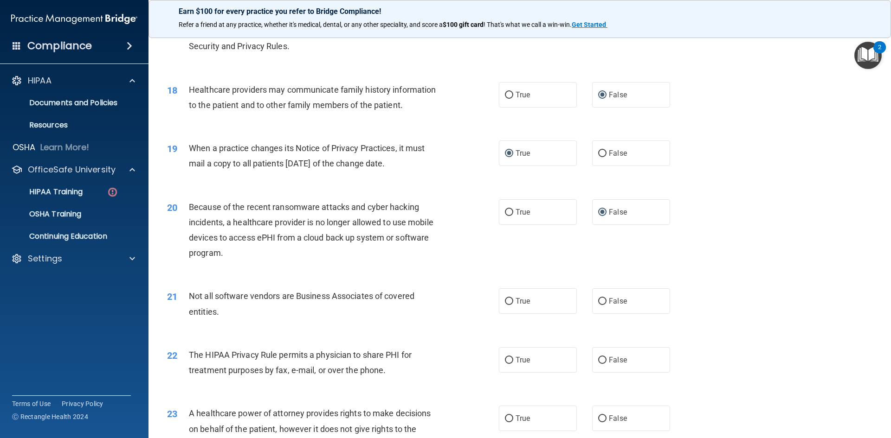
scroll to position [1202, 0]
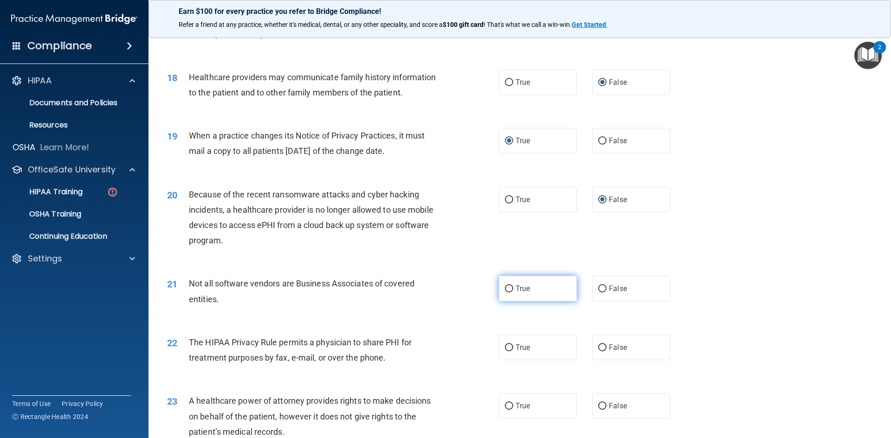
click at [505, 289] on input "True" at bounding box center [509, 289] width 8 height 7
radio input "true"
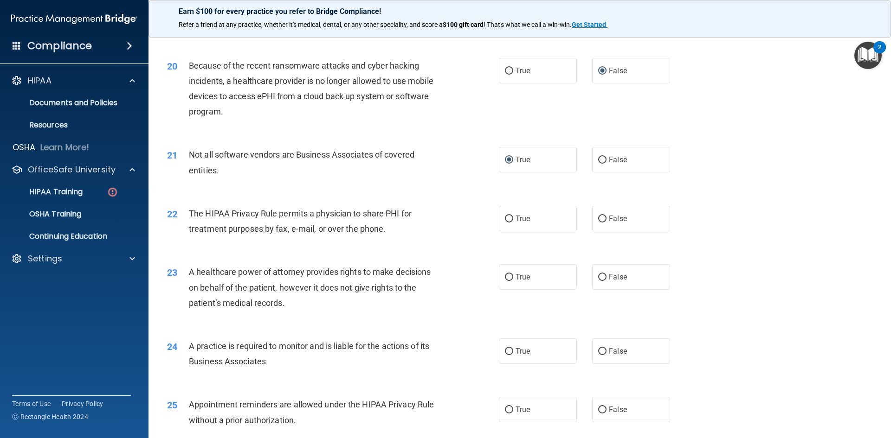
scroll to position [1356, 0]
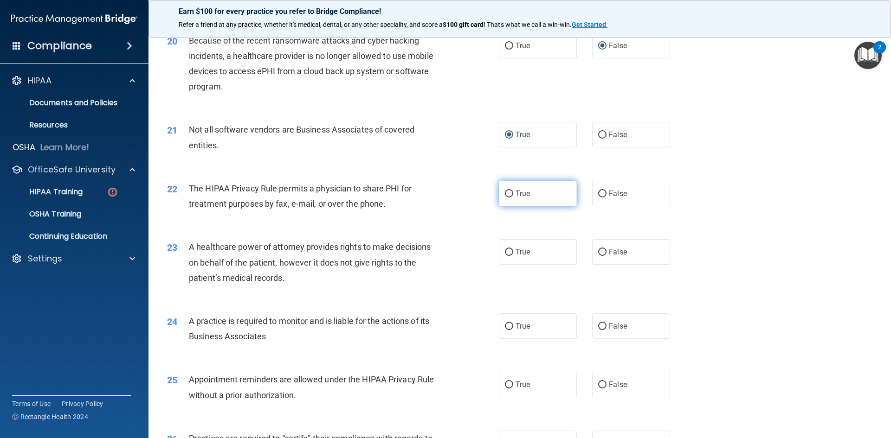
click at [504, 198] on label "True" at bounding box center [538, 194] width 78 height 26
click at [505, 198] on input "True" at bounding box center [509, 194] width 8 height 7
radio input "true"
click at [507, 253] on input "True" at bounding box center [509, 252] width 8 height 7
radio input "true"
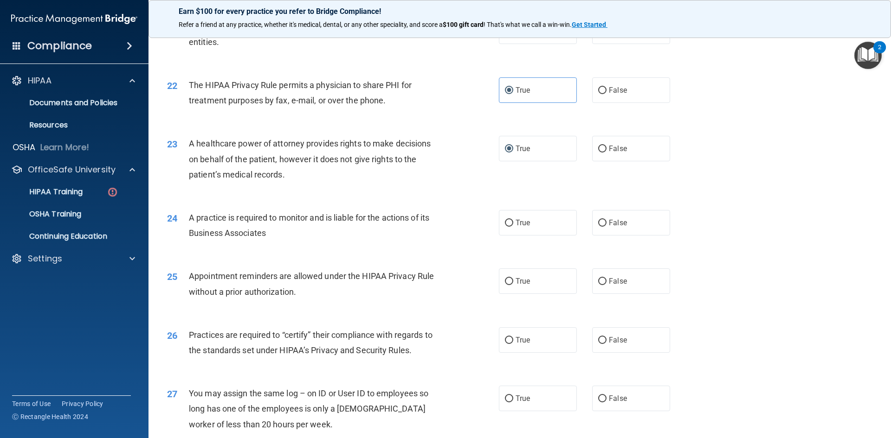
scroll to position [1487, 0]
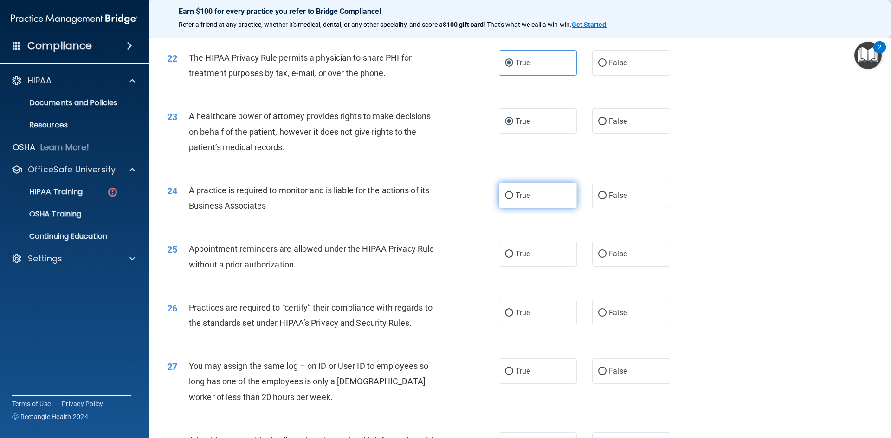
click at [505, 197] on input "True" at bounding box center [509, 196] width 8 height 7
radio input "true"
click at [506, 256] on input "True" at bounding box center [509, 254] width 8 height 7
radio input "true"
click at [509, 312] on input "True" at bounding box center [509, 313] width 8 height 7
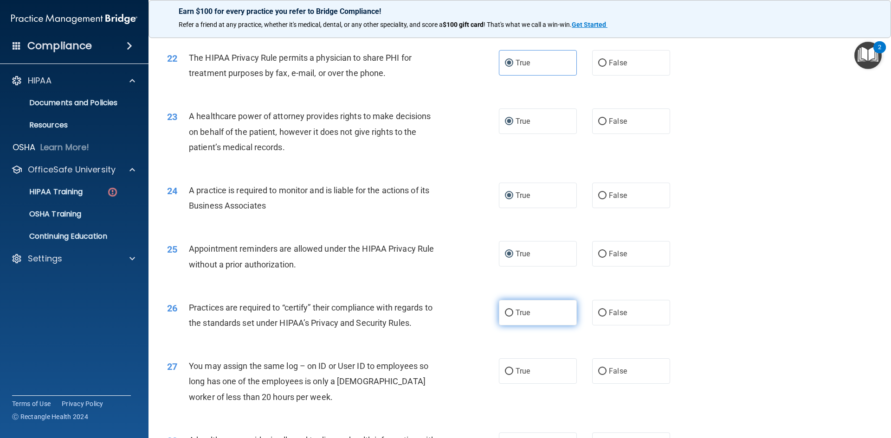
radio input "true"
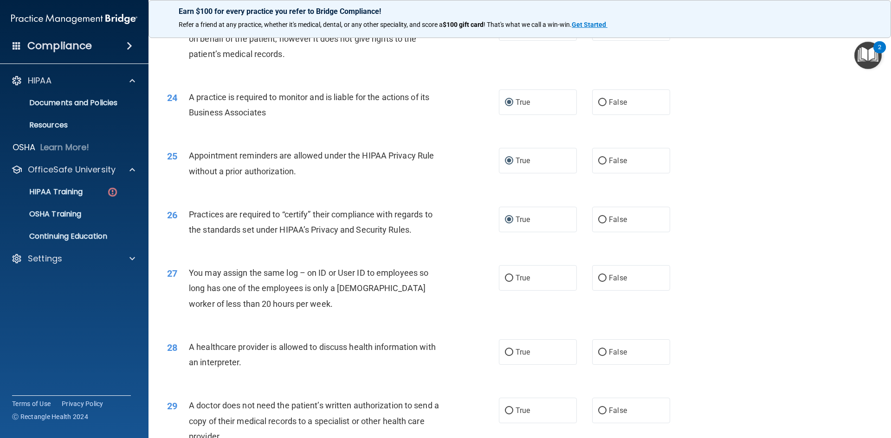
scroll to position [1628, 0]
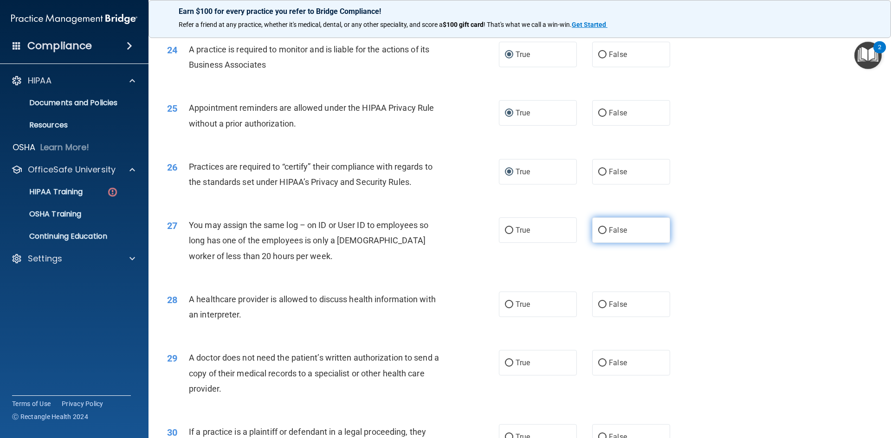
click at [600, 231] on input "False" at bounding box center [602, 230] width 8 height 7
radio input "true"
click at [505, 305] on input "True" at bounding box center [509, 305] width 8 height 7
radio input "true"
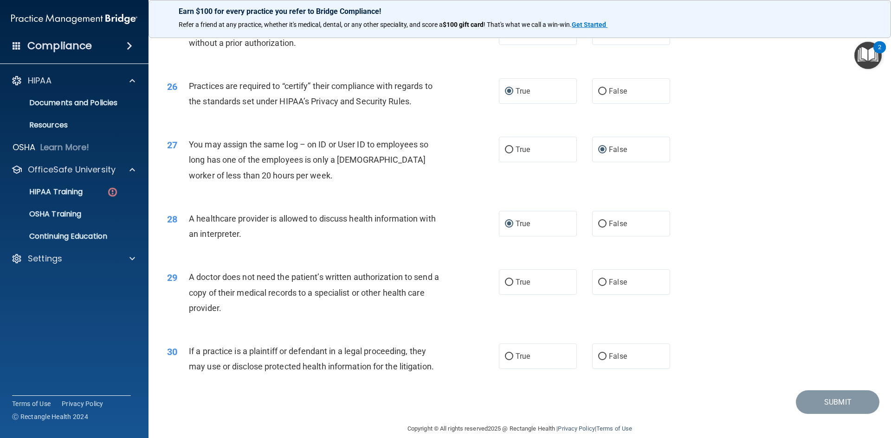
scroll to position [1721, 0]
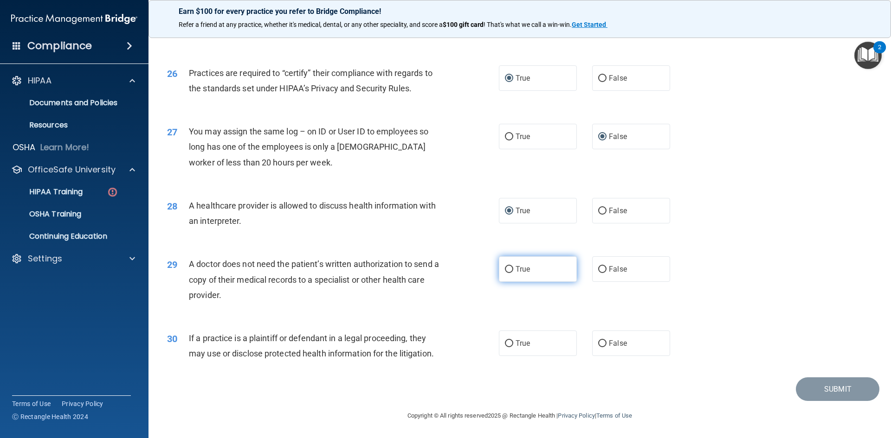
click at [506, 270] on input "True" at bounding box center [509, 269] width 8 height 7
radio input "true"
click at [505, 344] on input "True" at bounding box center [509, 344] width 8 height 7
radio input "true"
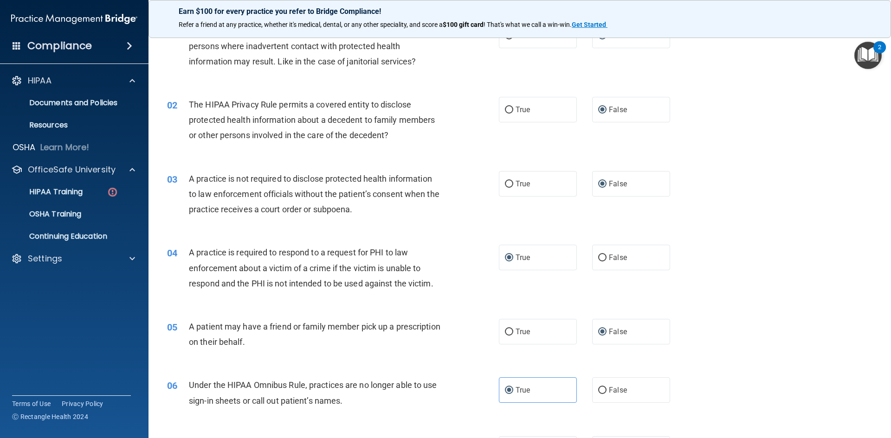
scroll to position [0, 0]
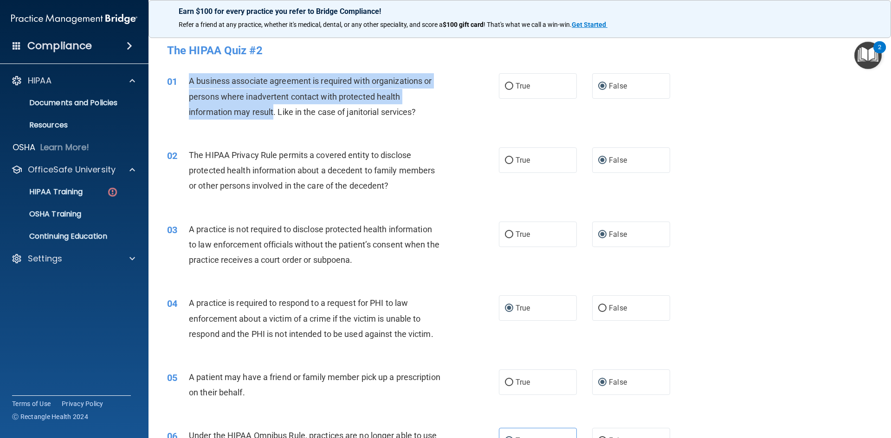
drag, startPoint x: 190, startPoint y: 80, endPoint x: 273, endPoint y: 122, distance: 93.2
click at [273, 122] on div "01 A business associate agreement is required with organizations or persons whe…" at bounding box center [333, 98] width 360 height 51
copy span "A business associate agreement is required with organizations or persons where …"
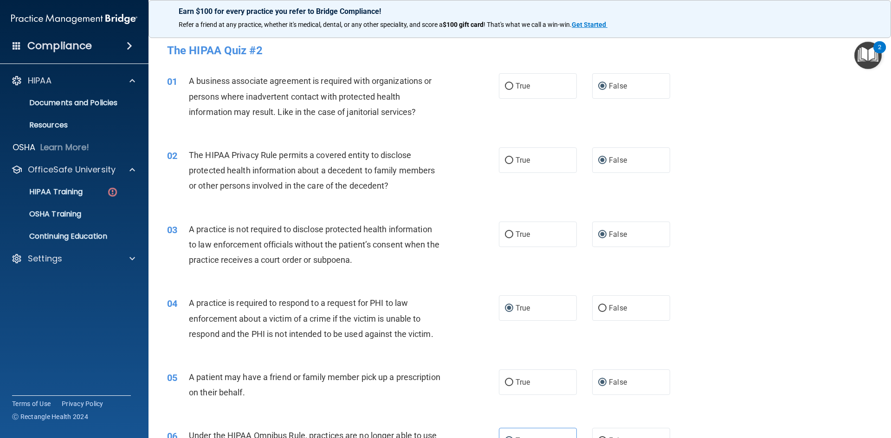
click at [749, 143] on div "02 The HIPAA Privacy Rule permits a covered entity to disclose protected health…" at bounding box center [519, 173] width 719 height 74
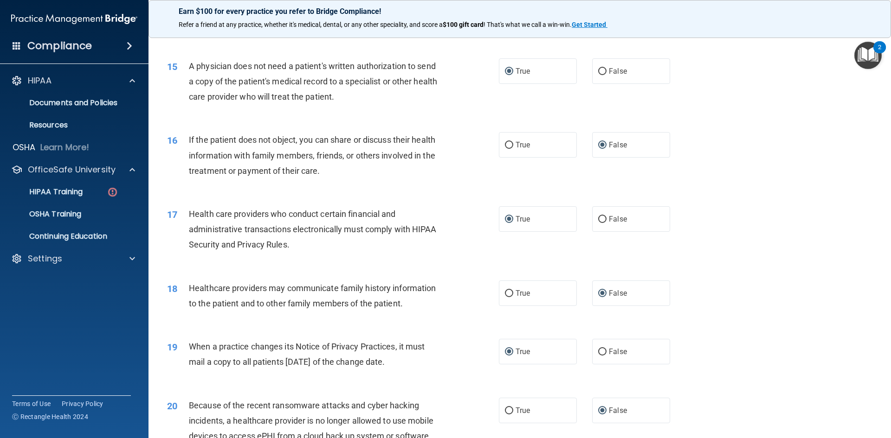
scroll to position [1721, 0]
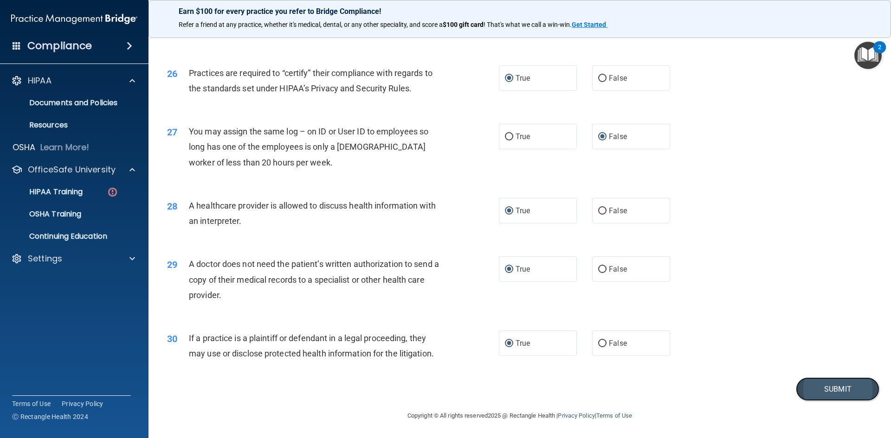
click at [815, 381] on button "Submit" at bounding box center [838, 390] width 84 height 24
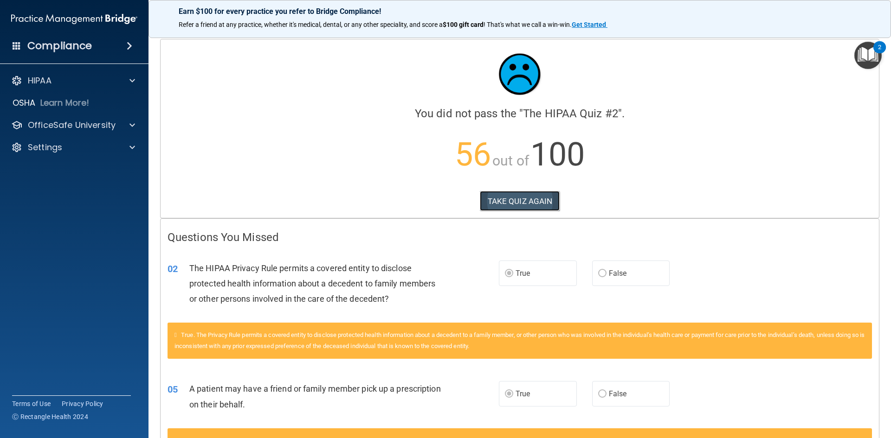
click at [495, 197] on button "TAKE QUIZ AGAIN" at bounding box center [520, 201] width 80 height 20
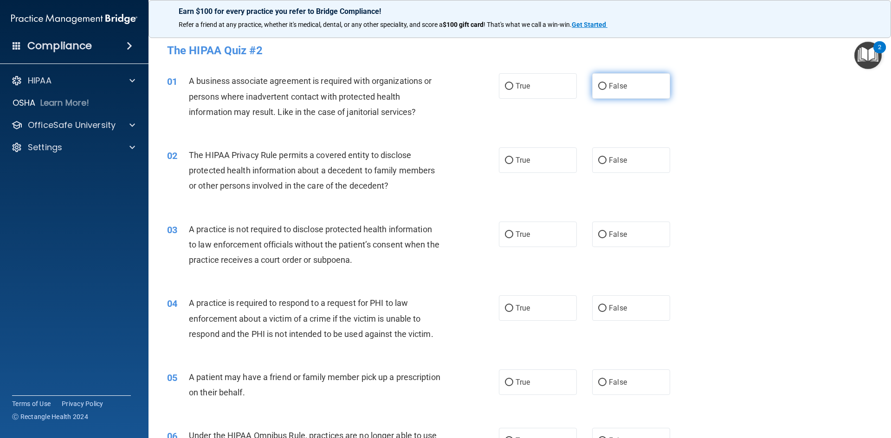
click at [600, 85] on input "False" at bounding box center [602, 86] width 8 height 7
radio input "true"
click at [599, 162] on input "False" at bounding box center [602, 160] width 8 height 7
radio input "true"
click at [505, 159] on input "True" at bounding box center [509, 160] width 8 height 7
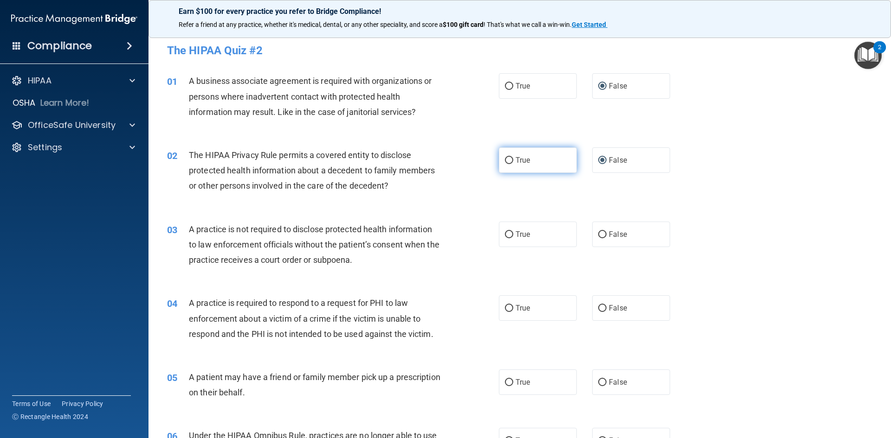
radio input "true"
radio input "false"
click at [506, 232] on input "True" at bounding box center [509, 235] width 8 height 7
radio input "true"
click at [505, 306] on input "True" at bounding box center [509, 308] width 8 height 7
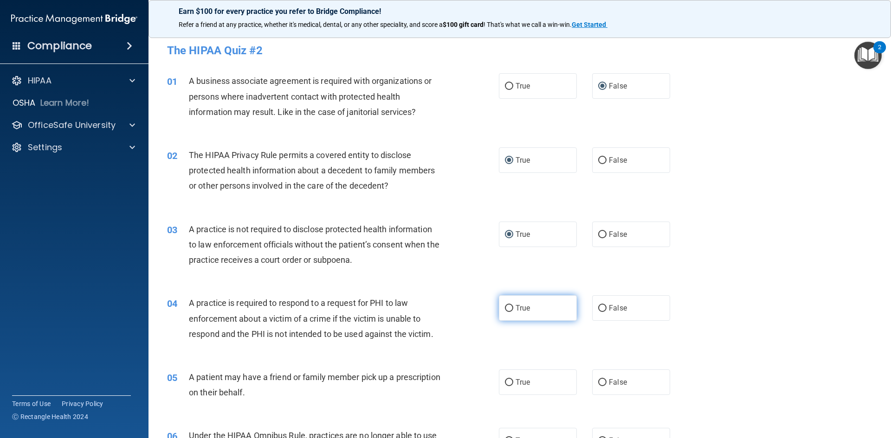
radio input "true"
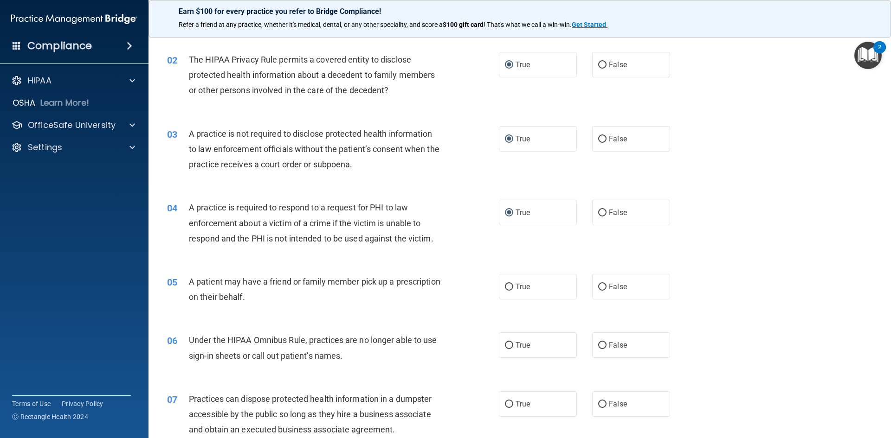
scroll to position [98, 0]
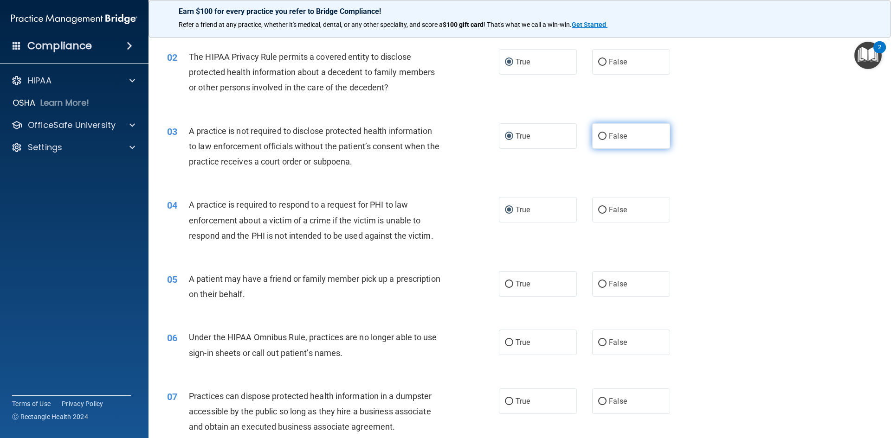
click at [599, 138] on input "False" at bounding box center [602, 136] width 8 height 7
radio input "true"
radio input "false"
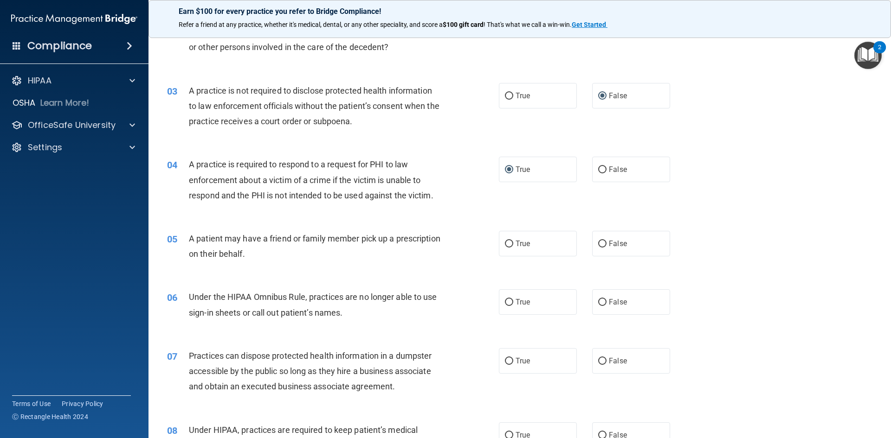
scroll to position [148, 0]
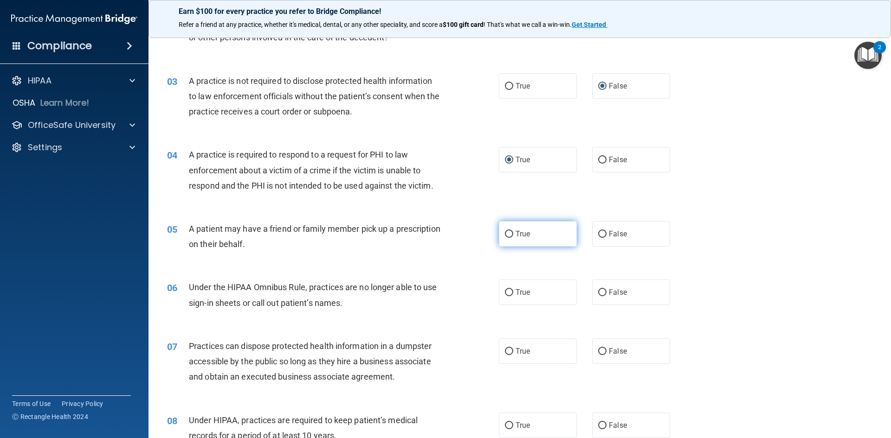
click at [506, 232] on input "True" at bounding box center [509, 234] width 8 height 7
radio input "true"
click at [598, 294] on input "False" at bounding box center [602, 293] width 8 height 7
radio input "true"
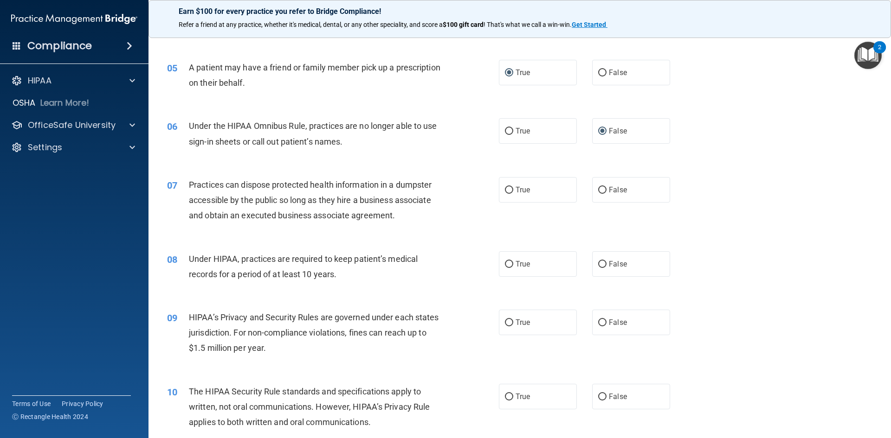
scroll to position [328, 0]
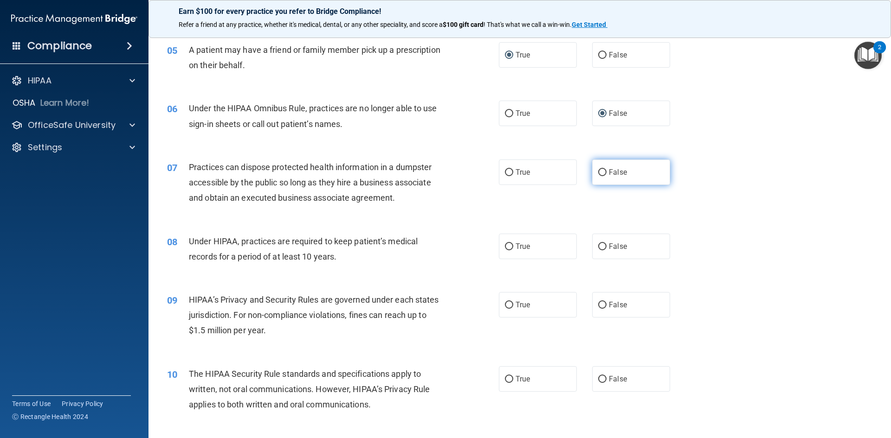
click at [600, 170] on input "False" at bounding box center [602, 172] width 8 height 7
radio input "true"
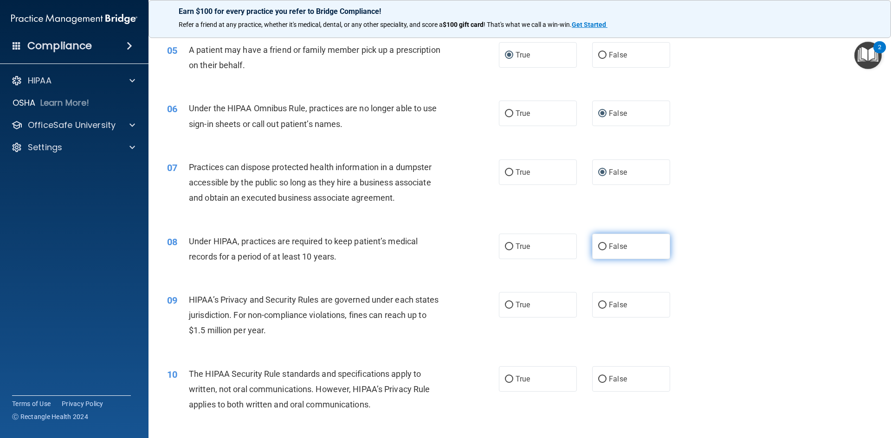
click at [599, 247] on input "False" at bounding box center [602, 247] width 8 height 7
radio input "true"
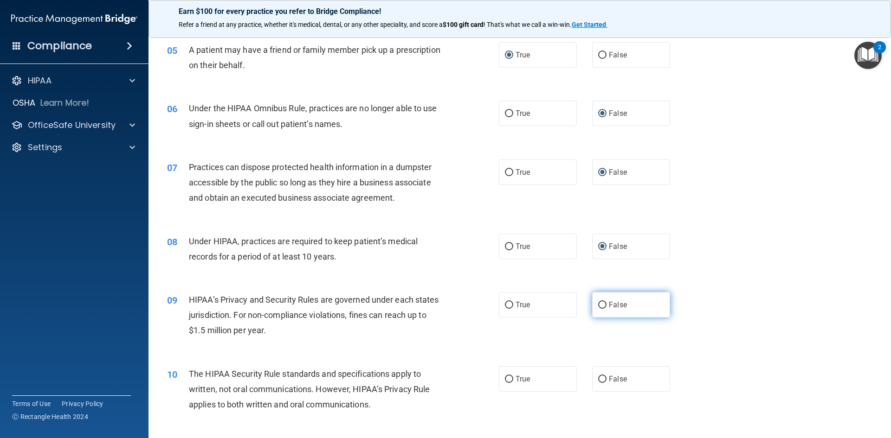
click at [598, 304] on input "False" at bounding box center [602, 305] width 8 height 7
radio input "true"
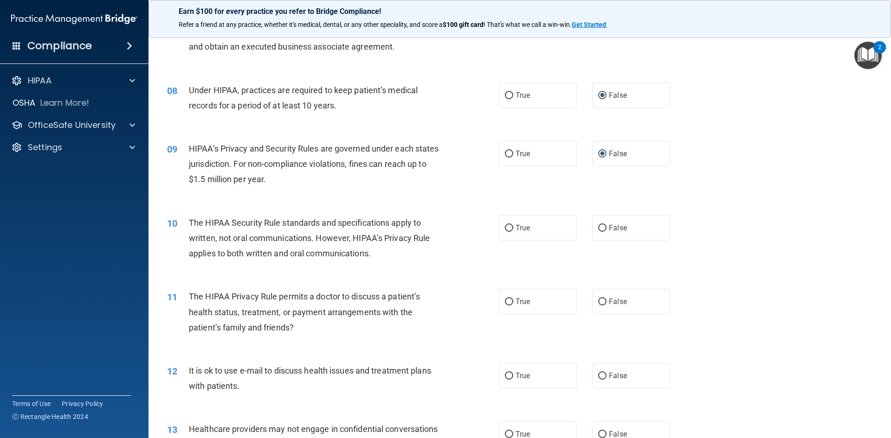
scroll to position [496, 0]
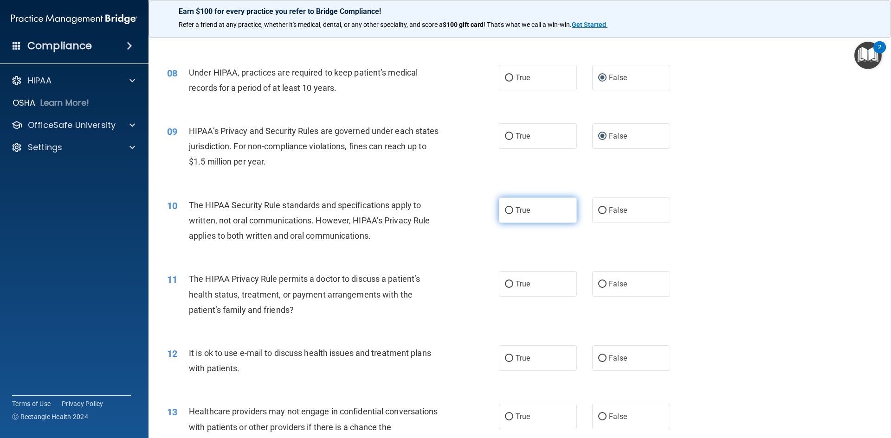
click at [505, 212] on input "True" at bounding box center [509, 210] width 8 height 7
radio input "true"
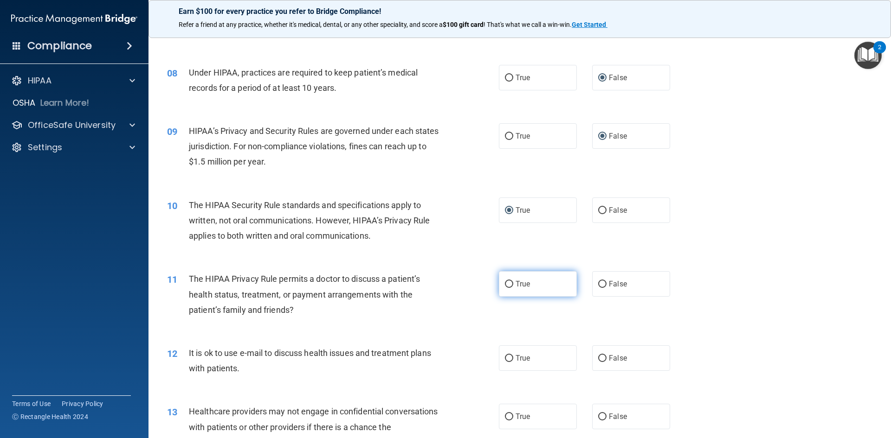
click at [505, 286] on input "True" at bounding box center [509, 284] width 8 height 7
radio input "true"
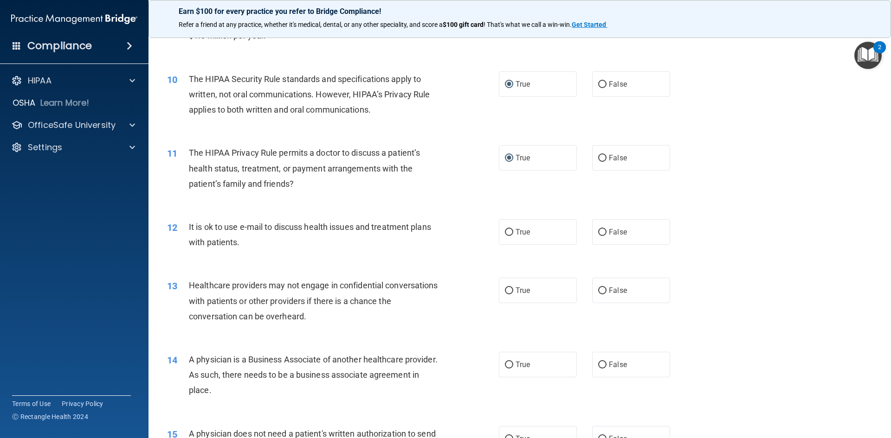
scroll to position [673, 0]
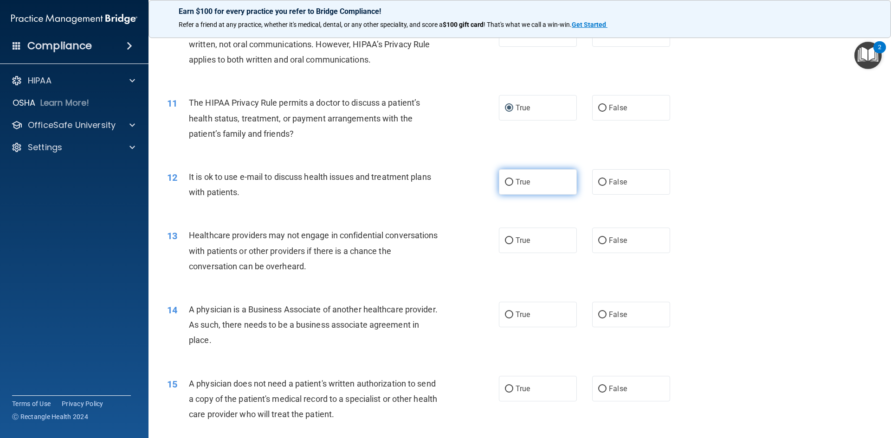
click at [506, 182] on input "True" at bounding box center [509, 182] width 8 height 7
radio input "true"
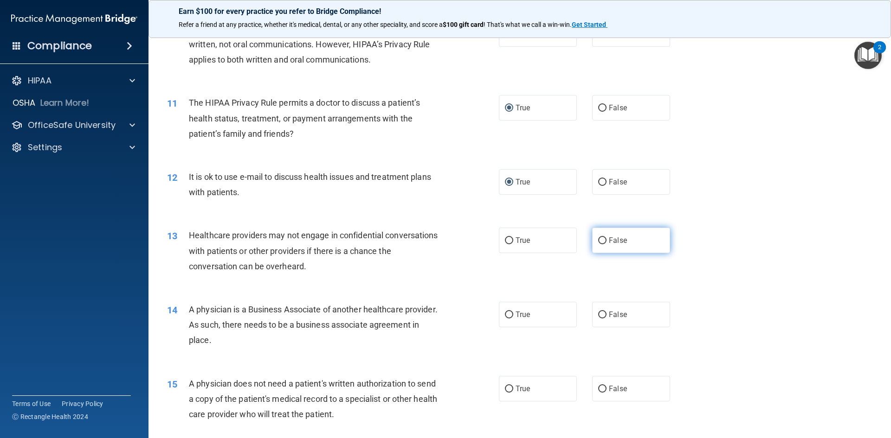
click at [598, 244] on input "False" at bounding box center [602, 241] width 8 height 7
radio input "true"
click at [599, 316] on input "False" at bounding box center [602, 315] width 8 height 7
radio input "true"
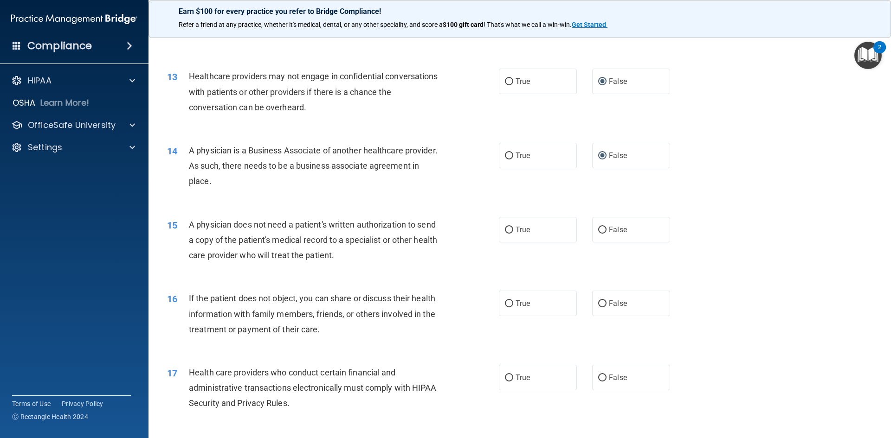
scroll to position [864, 0]
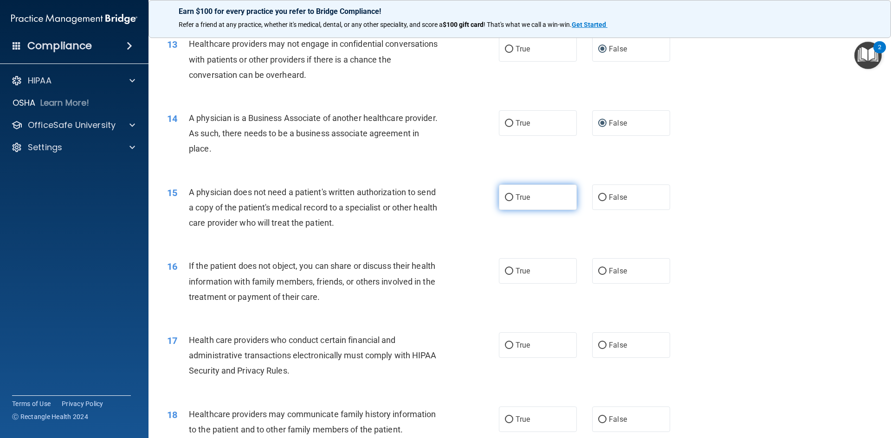
click at [505, 197] on input "True" at bounding box center [509, 197] width 8 height 7
radio input "true"
click at [505, 269] on input "True" at bounding box center [509, 271] width 8 height 7
radio input "true"
click at [505, 343] on input "True" at bounding box center [509, 345] width 8 height 7
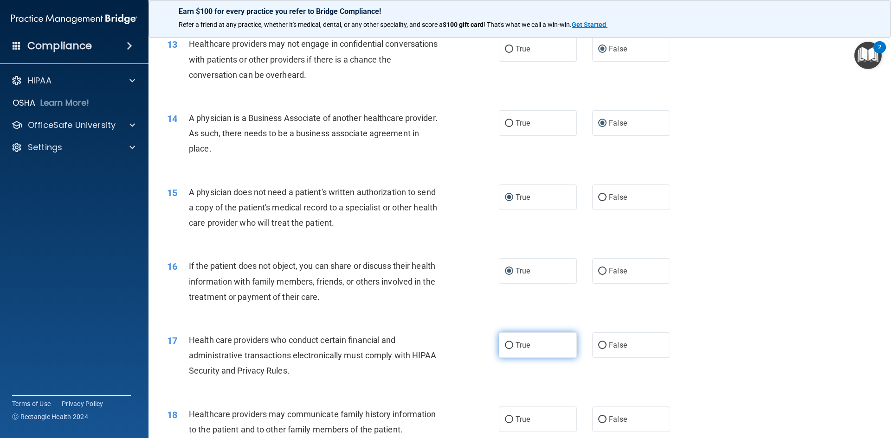
radio input "true"
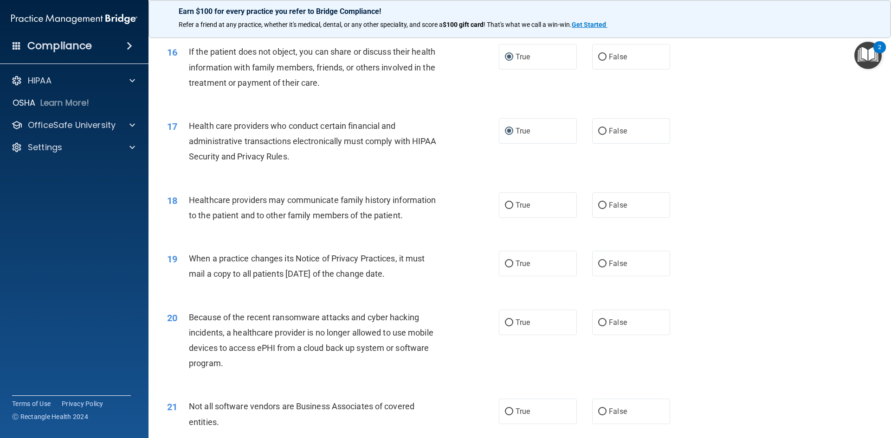
scroll to position [1094, 0]
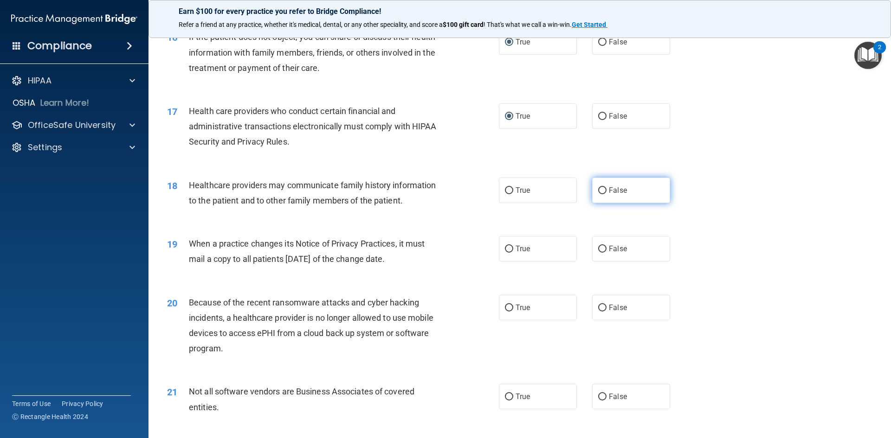
click at [598, 193] on input "False" at bounding box center [602, 190] width 8 height 7
radio input "true"
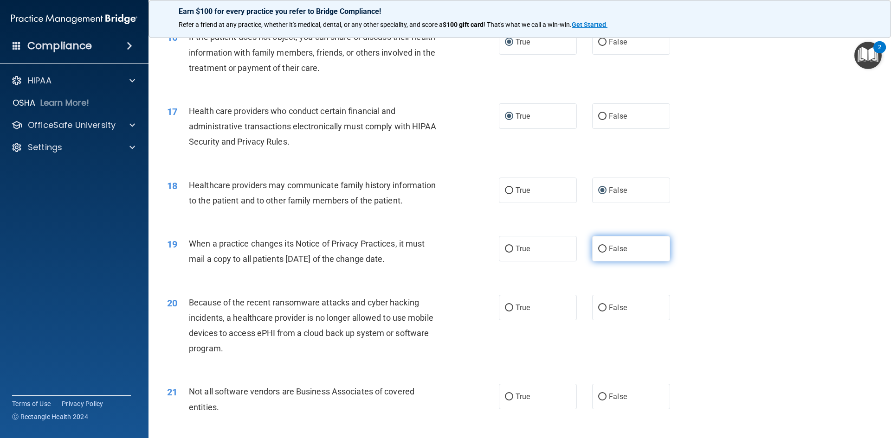
click at [599, 251] on input "False" at bounding box center [602, 249] width 8 height 7
radio input "true"
click at [598, 309] on input "False" at bounding box center [602, 308] width 8 height 7
radio input "true"
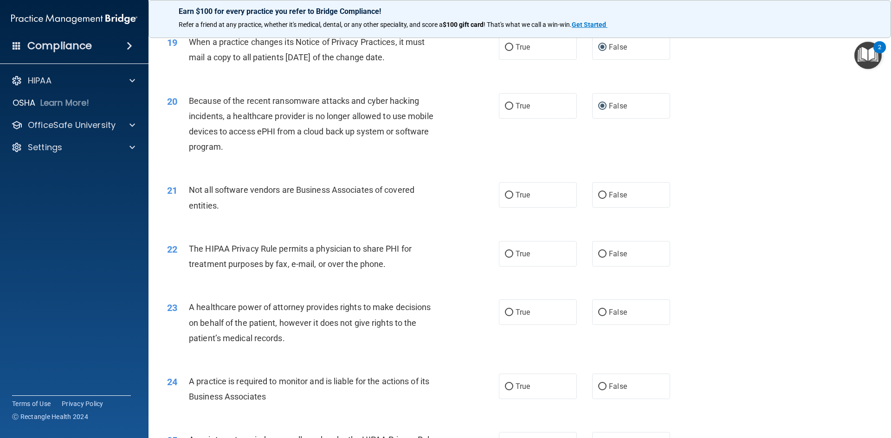
scroll to position [1298, 0]
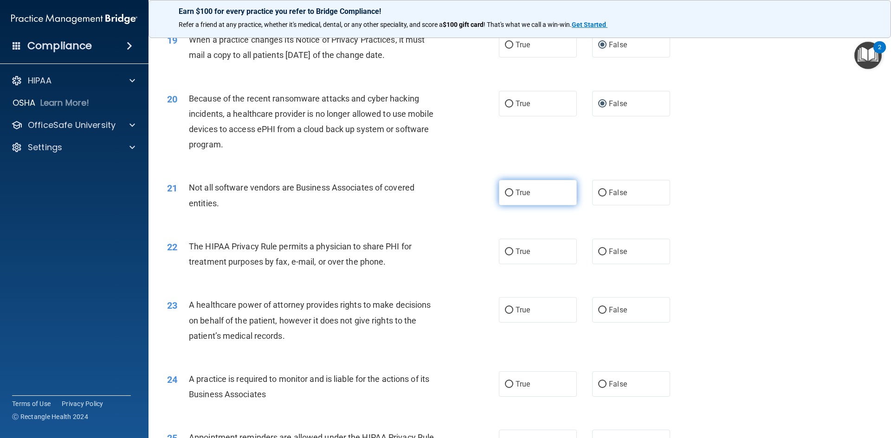
click at [505, 197] on input "True" at bounding box center [509, 193] width 8 height 7
radio input "true"
click at [505, 250] on input "True" at bounding box center [509, 252] width 8 height 7
radio input "true"
click at [599, 313] on input "False" at bounding box center [602, 310] width 8 height 7
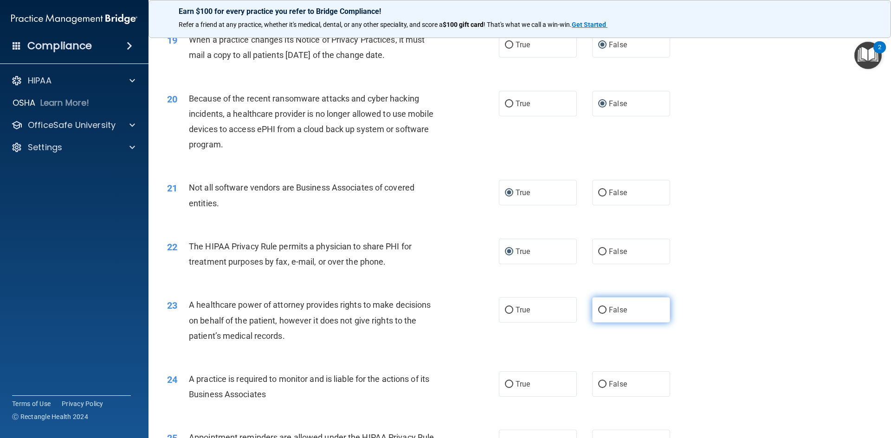
radio input "true"
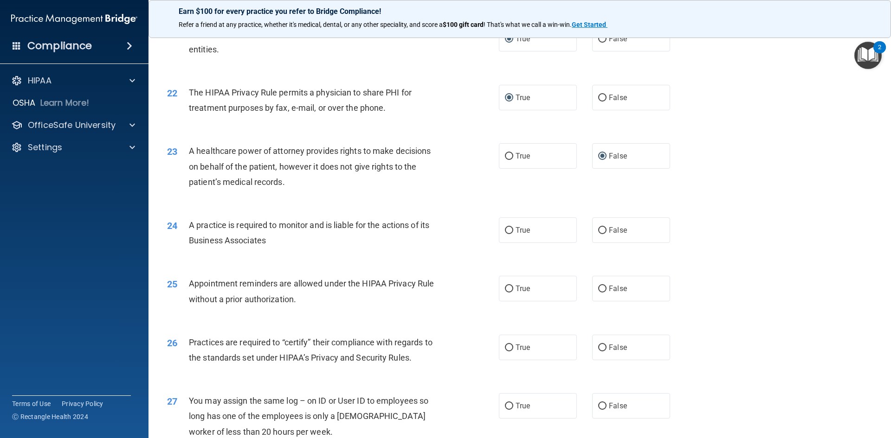
scroll to position [1457, 0]
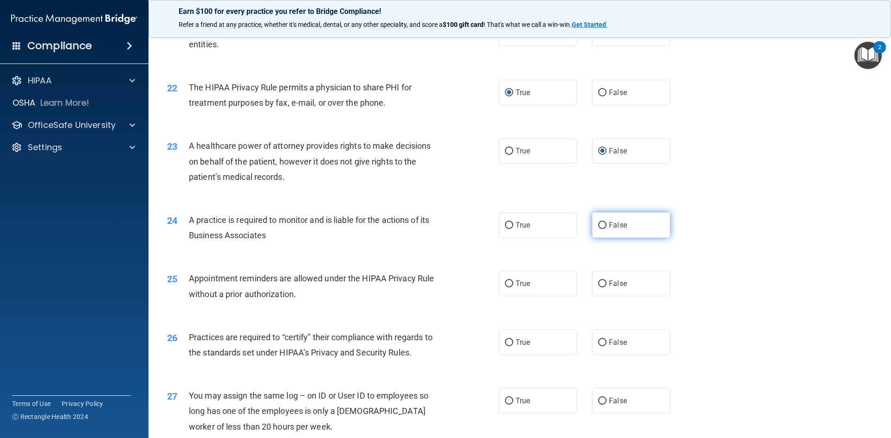
click at [599, 228] on input "False" at bounding box center [602, 225] width 8 height 7
radio input "true"
click at [505, 282] on input "True" at bounding box center [509, 284] width 8 height 7
radio input "true"
click at [600, 342] on input "False" at bounding box center [602, 343] width 8 height 7
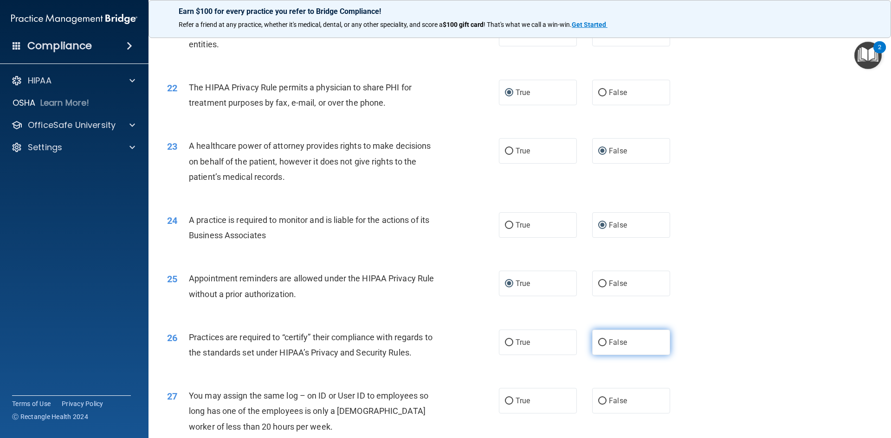
radio input "true"
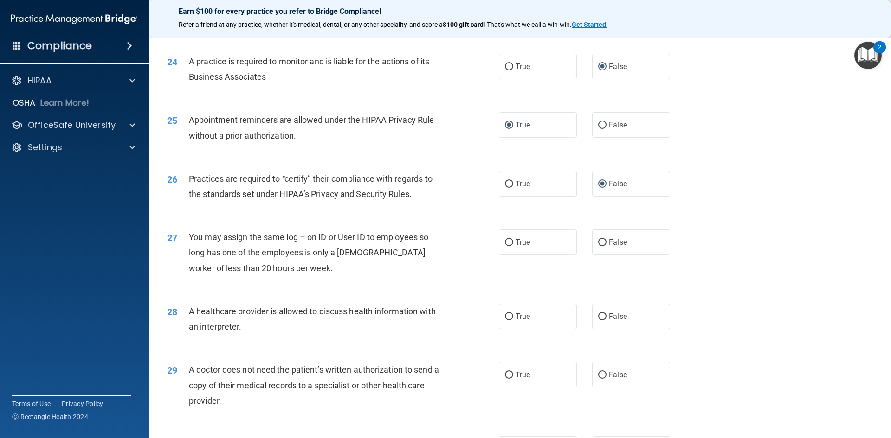
scroll to position [1626, 0]
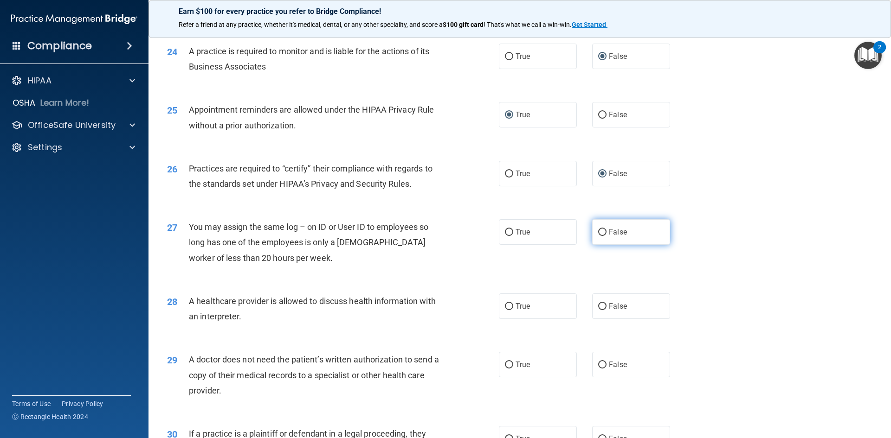
click at [598, 231] on input "False" at bounding box center [602, 232] width 8 height 7
radio input "true"
click at [505, 308] on input "True" at bounding box center [509, 306] width 8 height 7
radio input "true"
click at [509, 365] on input "True" at bounding box center [509, 365] width 8 height 7
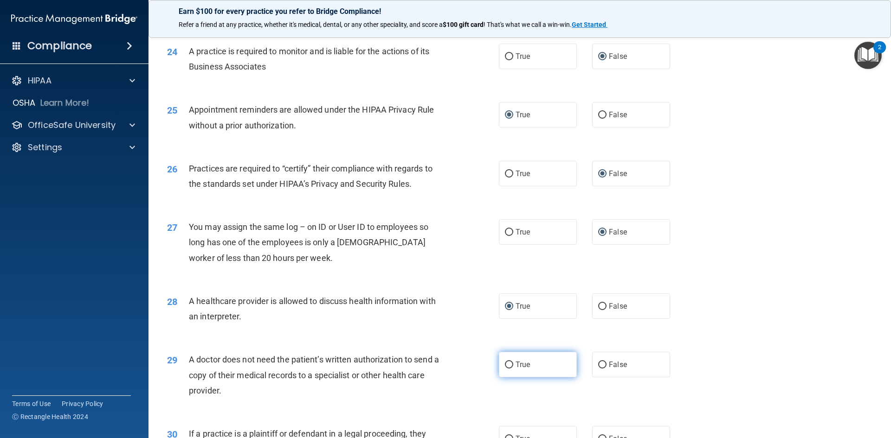
radio input "true"
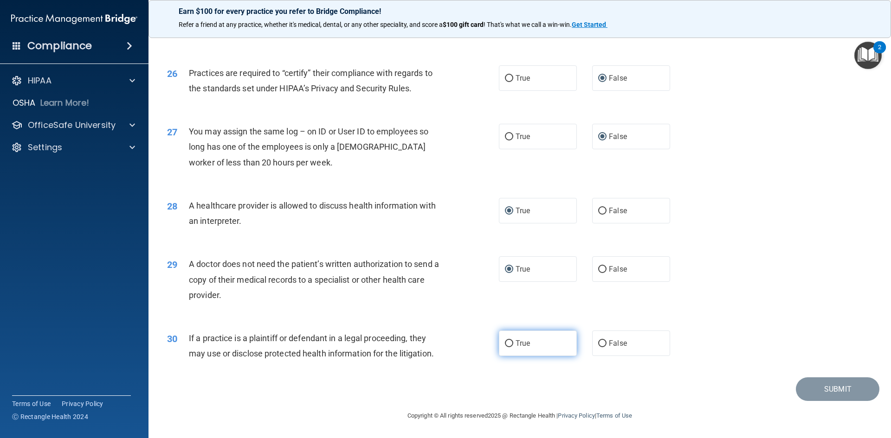
click at [509, 342] on input "True" at bounding box center [509, 344] width 8 height 7
radio input "true"
click at [809, 390] on button "Submit" at bounding box center [838, 390] width 84 height 24
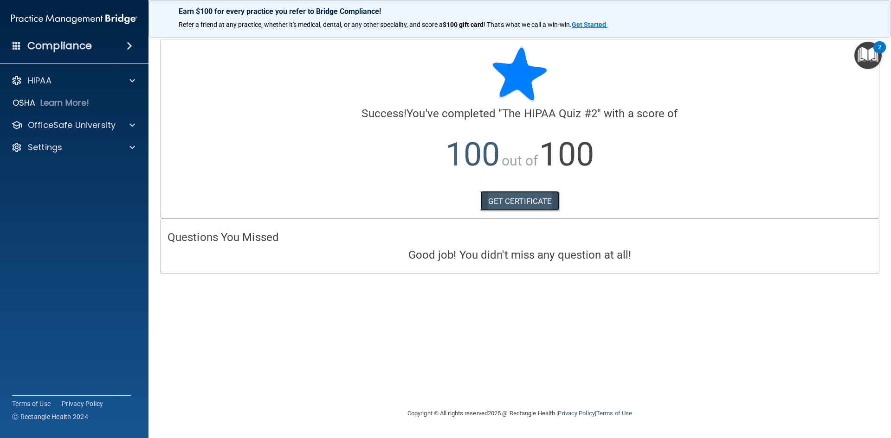
click at [514, 205] on link "GET CERTIFICATE" at bounding box center [519, 201] width 79 height 20
click at [121, 81] on div at bounding box center [130, 80] width 23 height 11
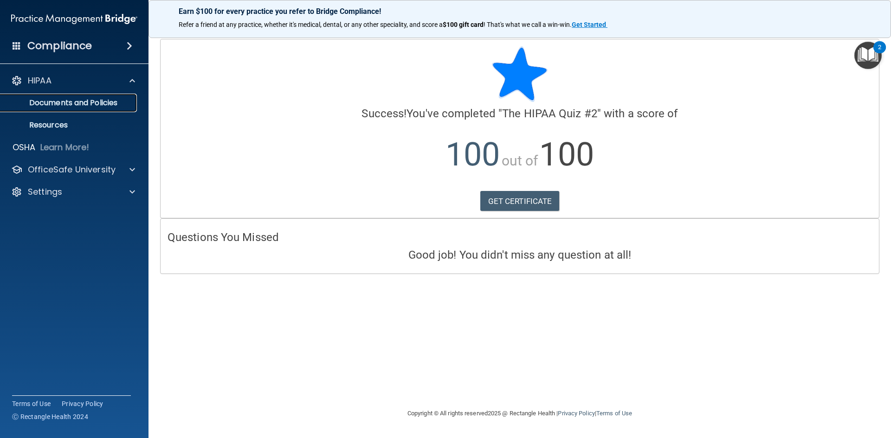
click at [87, 102] on p "Documents and Policies" at bounding box center [69, 102] width 127 height 9
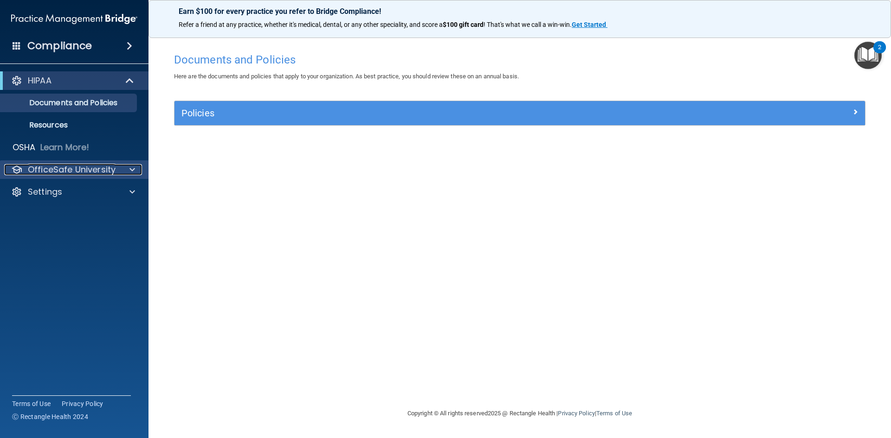
click at [68, 171] on p "OfficeSafe University" at bounding box center [72, 169] width 88 height 11
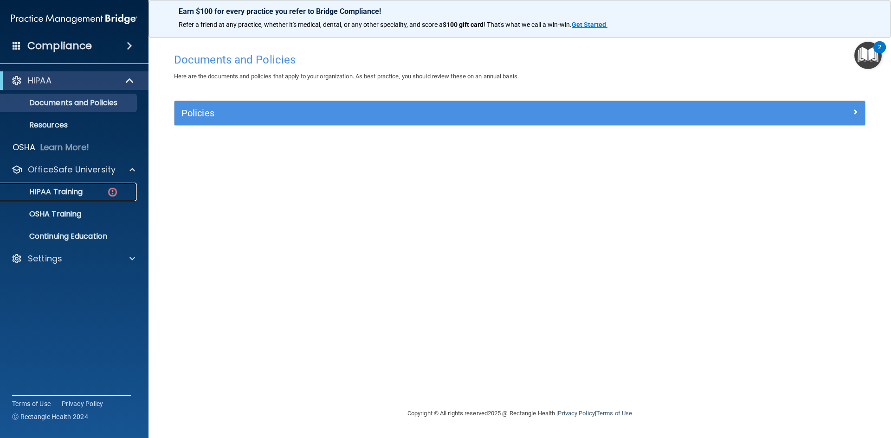
click at [69, 193] on p "HIPAA Training" at bounding box center [44, 191] width 77 height 9
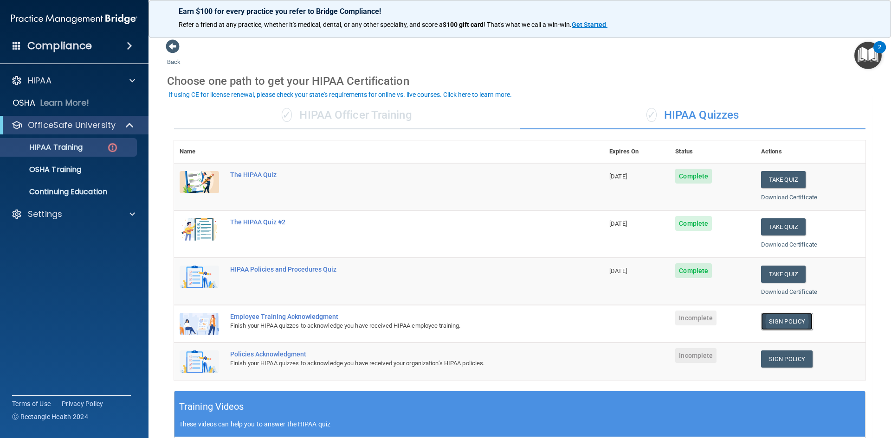
click at [780, 320] on link "Sign Policy" at bounding box center [787, 321] width 52 height 17
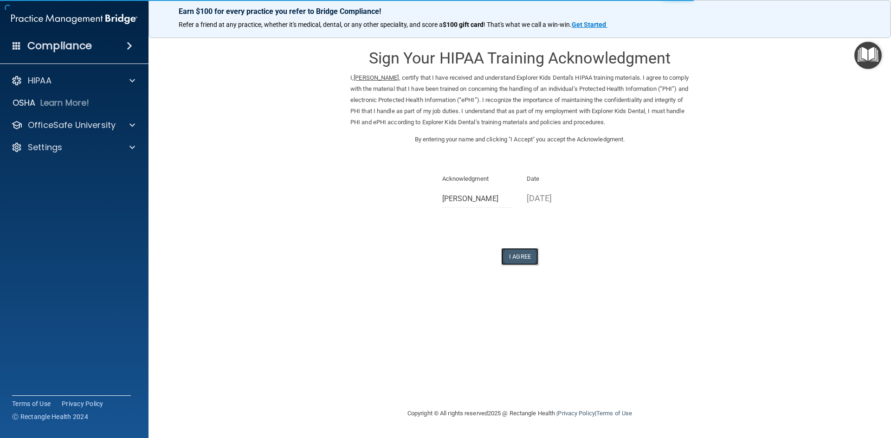
click at [523, 257] on button "I Agree" at bounding box center [519, 256] width 37 height 17
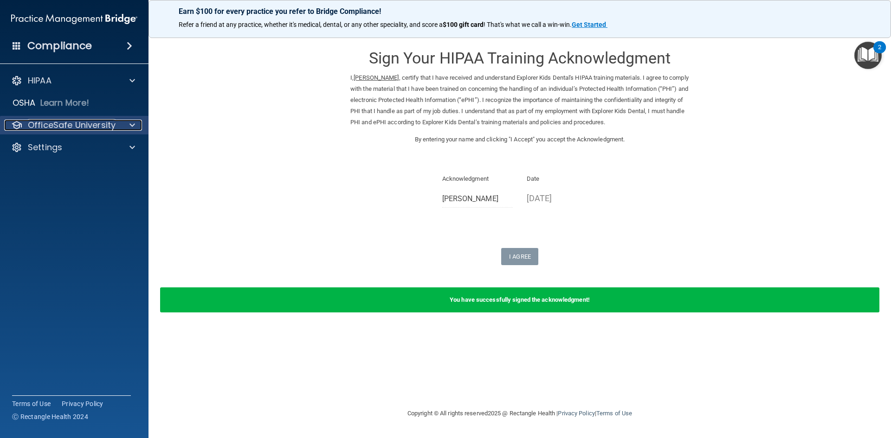
click at [64, 120] on p "OfficeSafe University" at bounding box center [72, 125] width 88 height 11
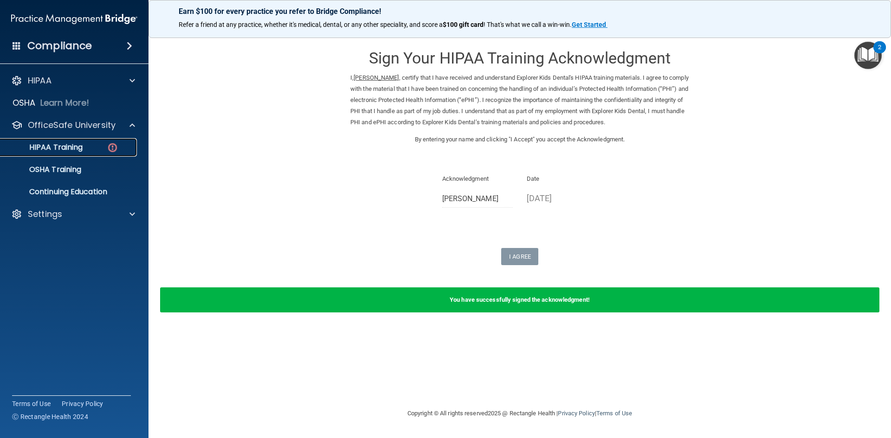
click at [90, 148] on div "HIPAA Training" at bounding box center [69, 147] width 127 height 9
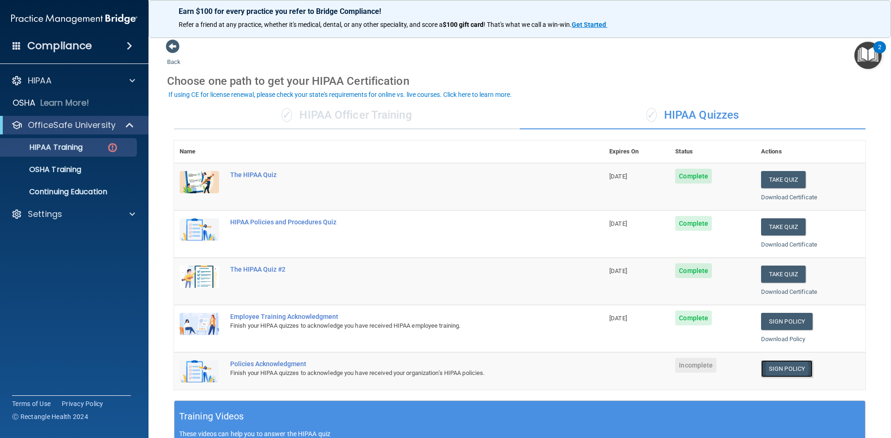
click at [782, 372] on link "Sign Policy" at bounding box center [787, 369] width 52 height 17
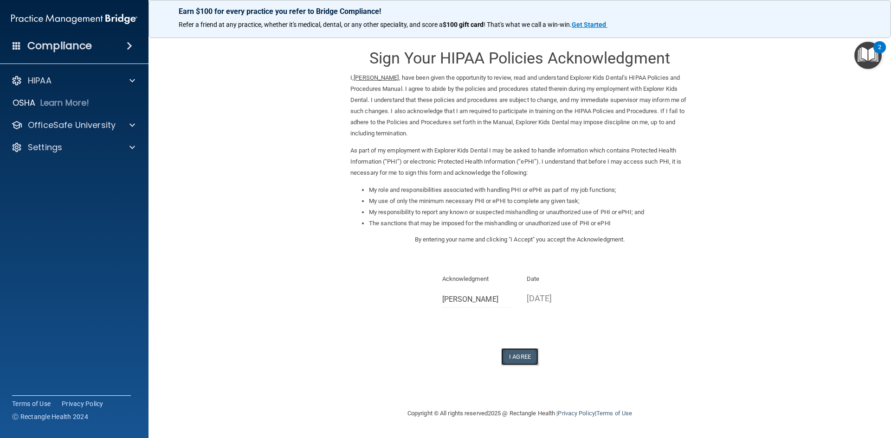
click at [515, 355] on button "I Agree" at bounding box center [519, 356] width 37 height 17
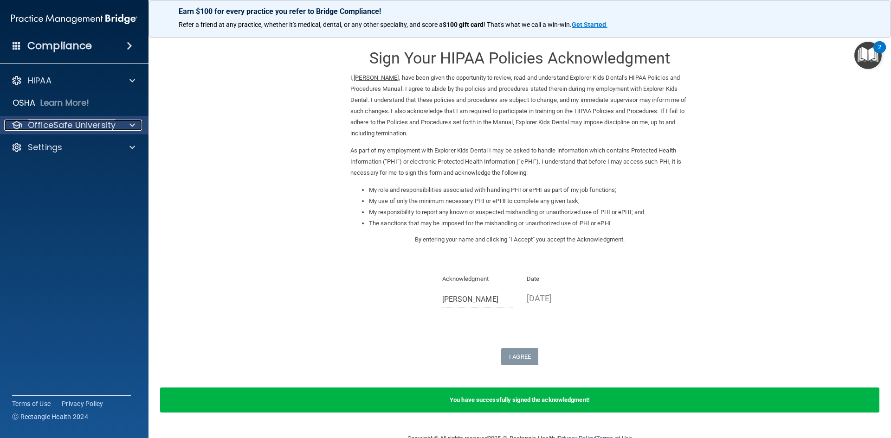
click at [101, 129] on p "OfficeSafe University" at bounding box center [72, 125] width 88 height 11
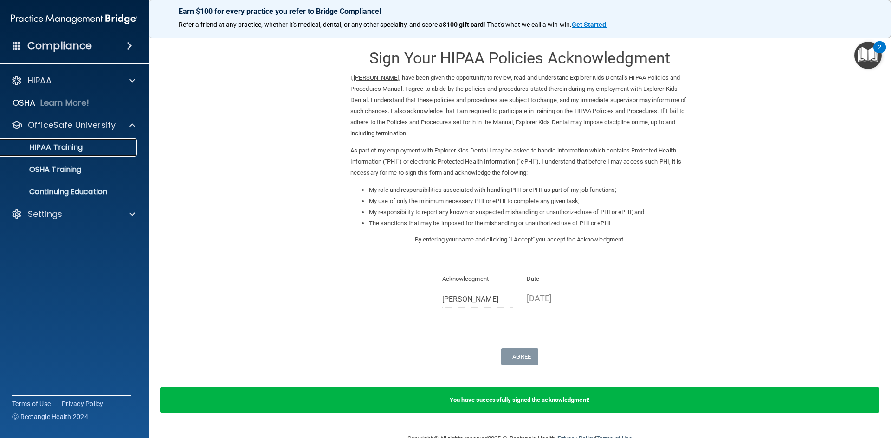
click at [77, 146] on p "HIPAA Training" at bounding box center [44, 147] width 77 height 9
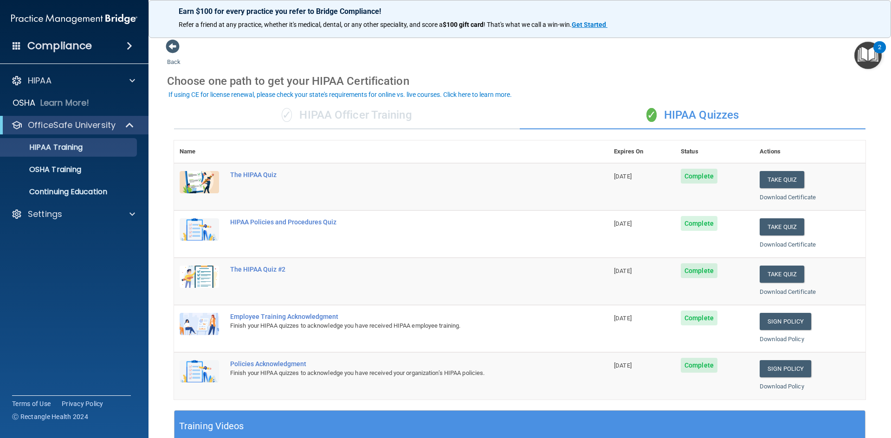
click at [330, 115] on div "✓ HIPAA Officer Training" at bounding box center [347, 116] width 346 height 28
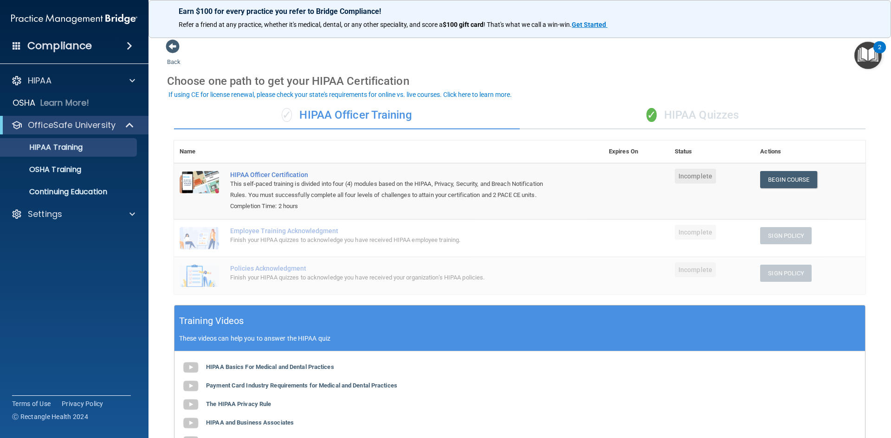
click at [406, 239] on div "Finish your HIPAA quizzes to acknowledge you have received HIPAA employee train…" at bounding box center [393, 240] width 327 height 11
click at [774, 177] on link "Begin Course" at bounding box center [788, 179] width 57 height 17
